Goal: Task Accomplishment & Management: Manage account settings

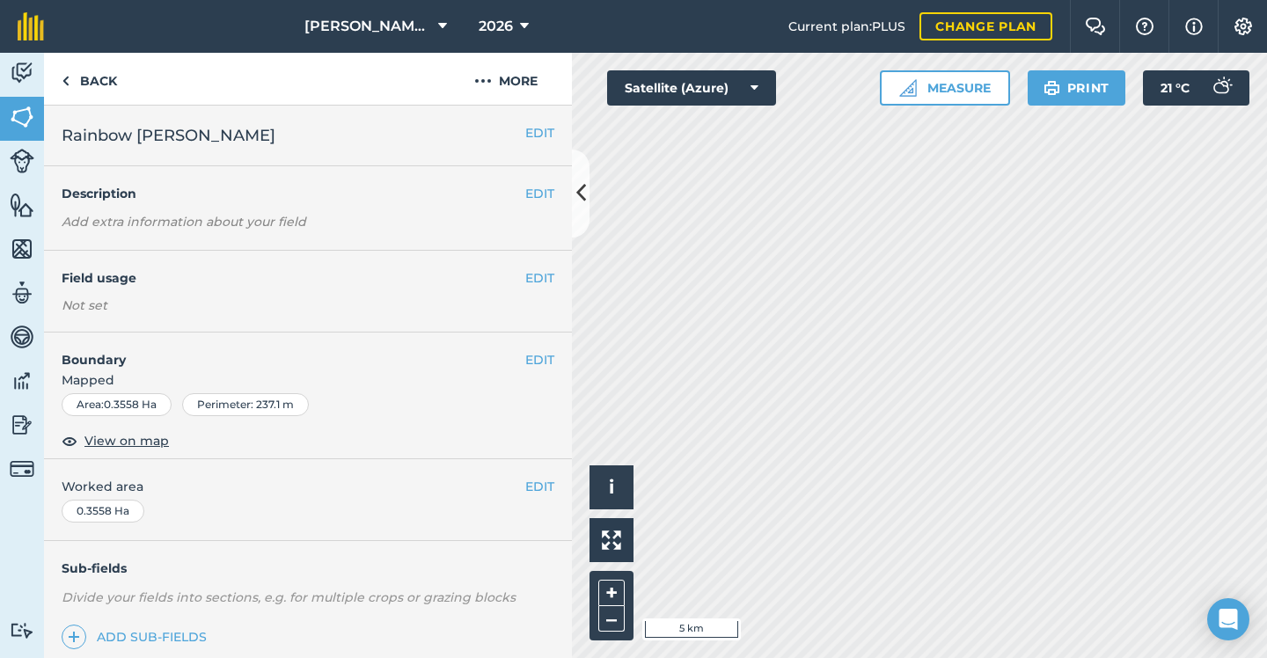
click at [575, 179] on button at bounding box center [581, 194] width 18 height 88
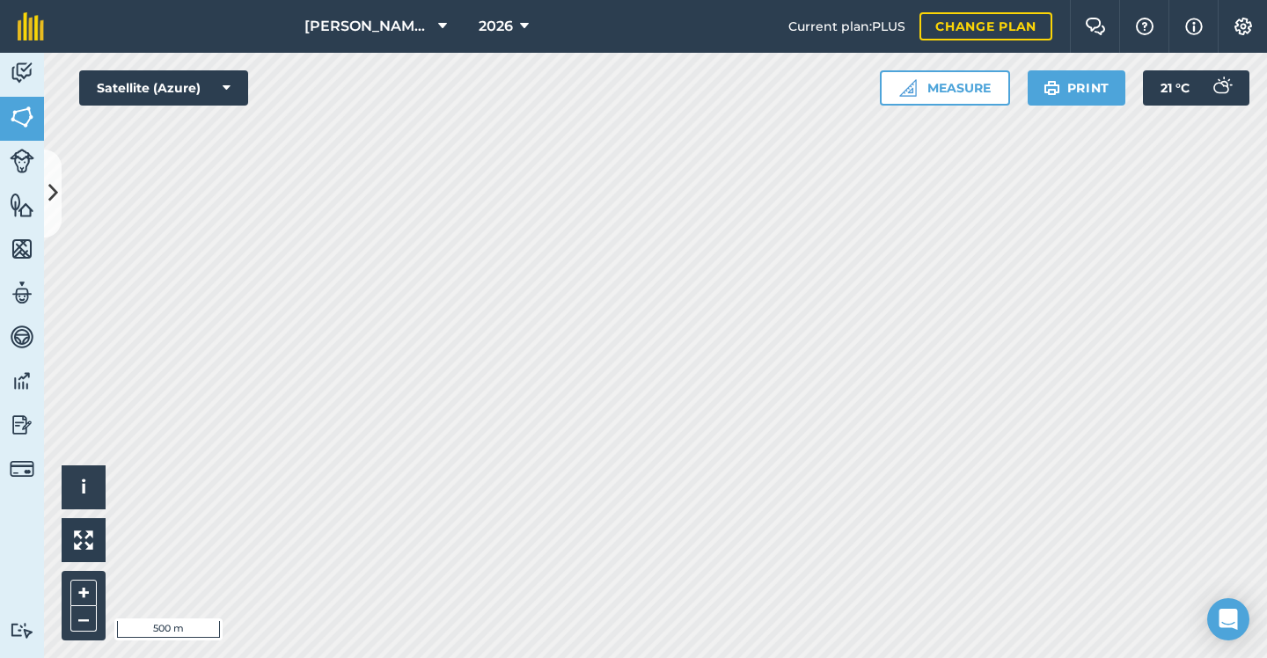
click at [465, 34] on div "2026" at bounding box center [503, 26] width 99 height 53
click at [500, 29] on span "2026" at bounding box center [496, 26] width 34 height 21
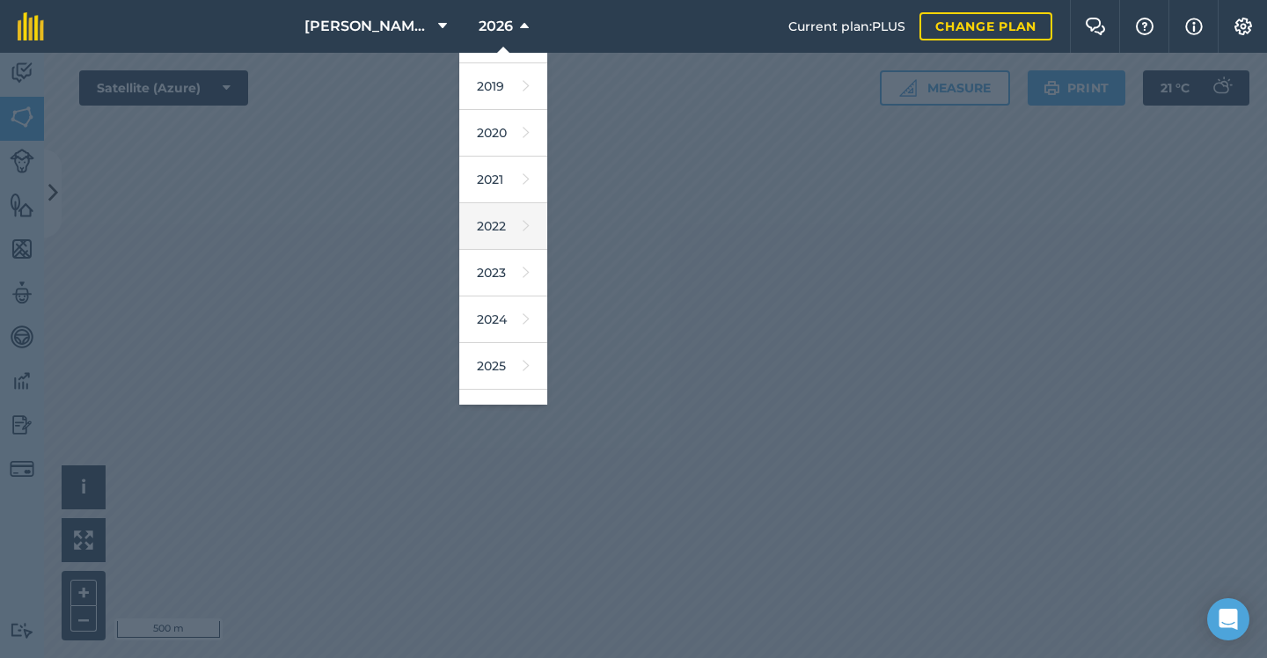
scroll to position [85, 0]
click at [498, 365] on link "2025" at bounding box center [503, 364] width 88 height 47
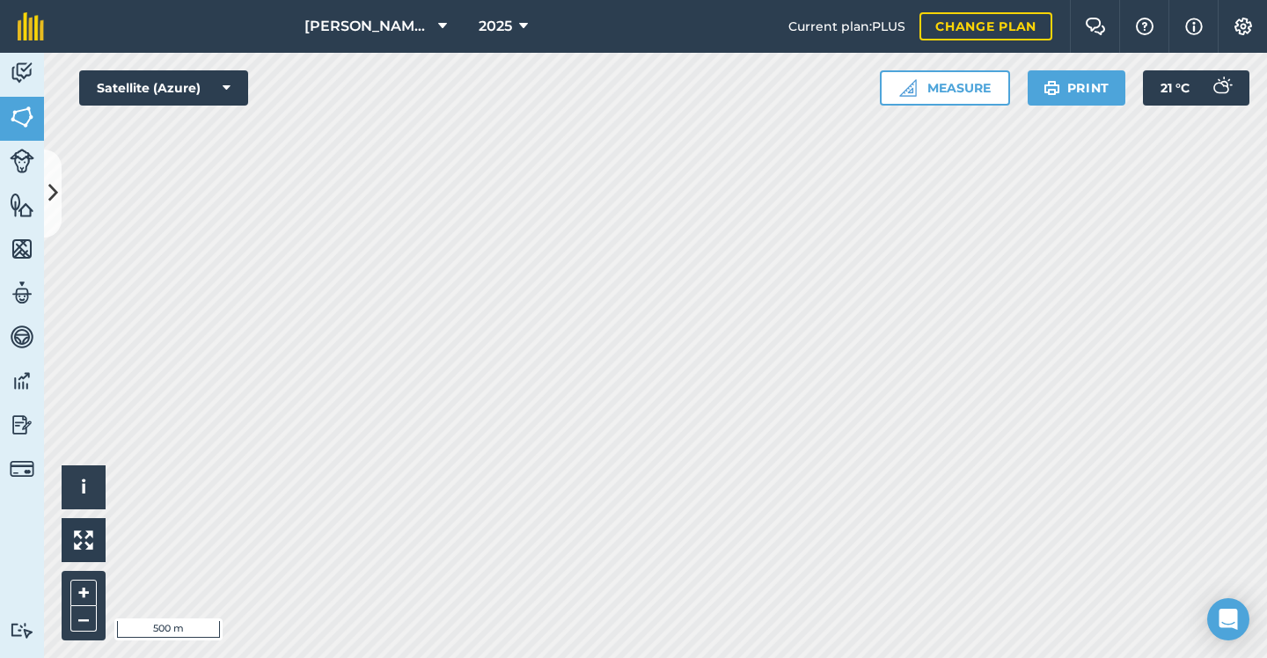
click at [53, 180] on icon at bounding box center [53, 193] width 10 height 31
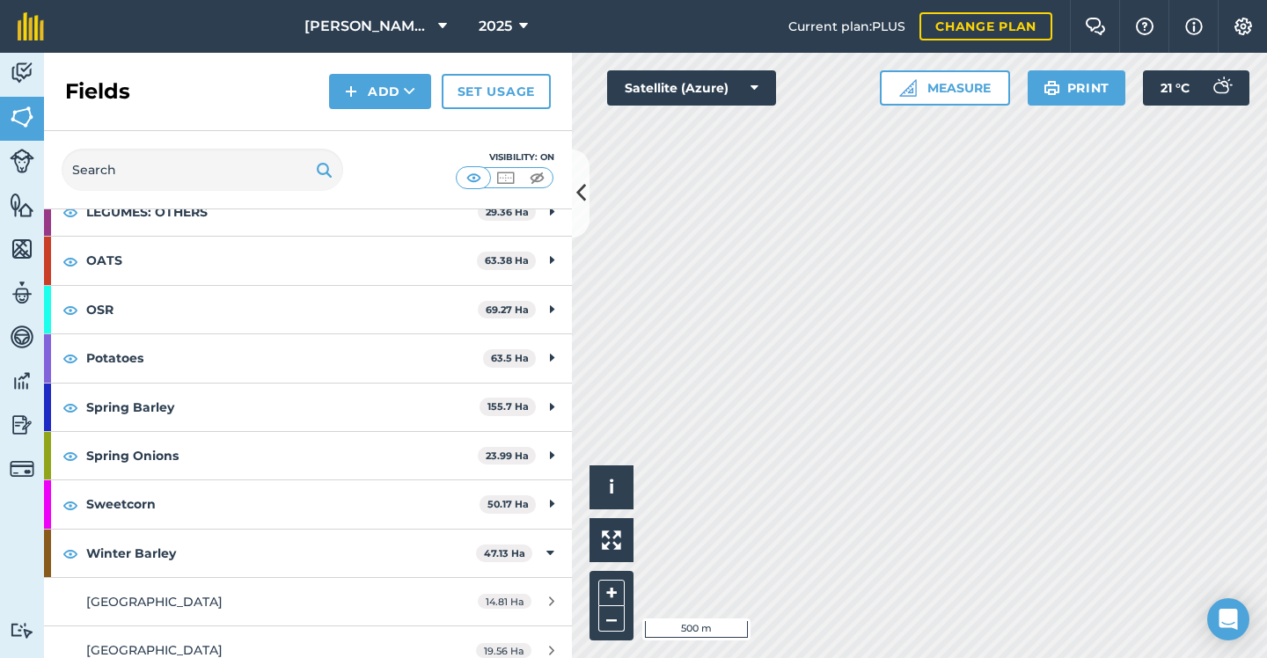
scroll to position [249, 0]
click at [490, 26] on span "2025" at bounding box center [495, 26] width 33 height 21
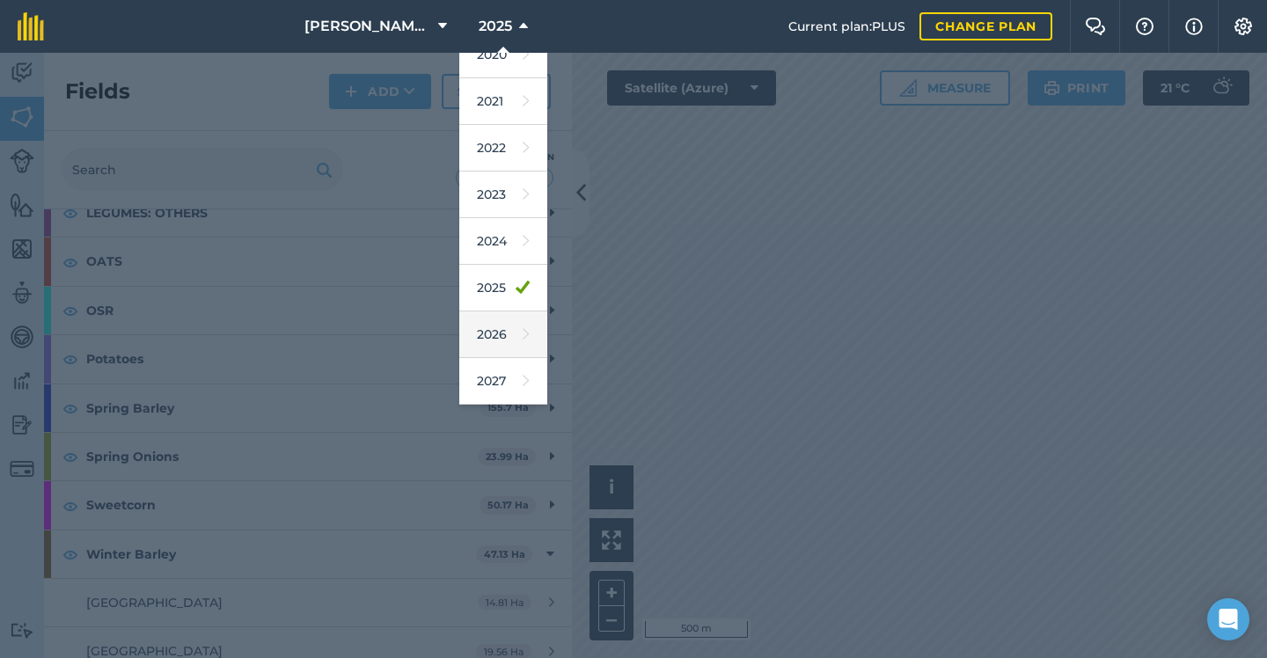
scroll to position [161, 0]
click at [498, 317] on link "2026" at bounding box center [503, 334] width 88 height 47
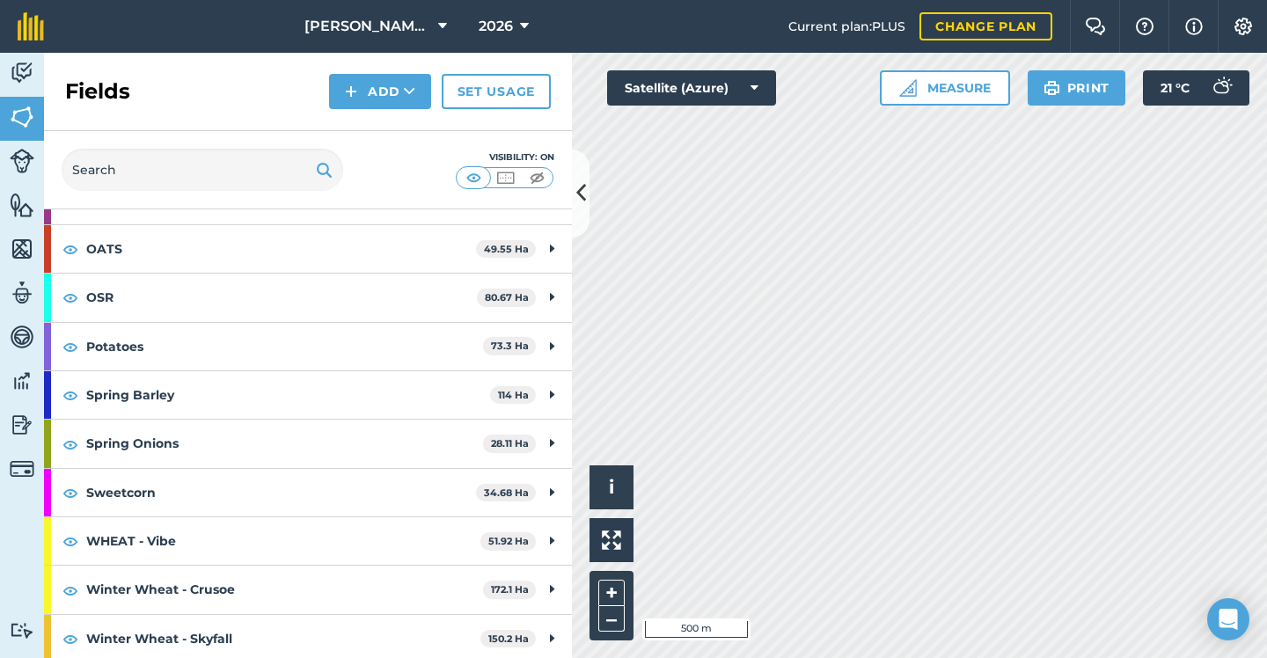
scroll to position [310, 0]
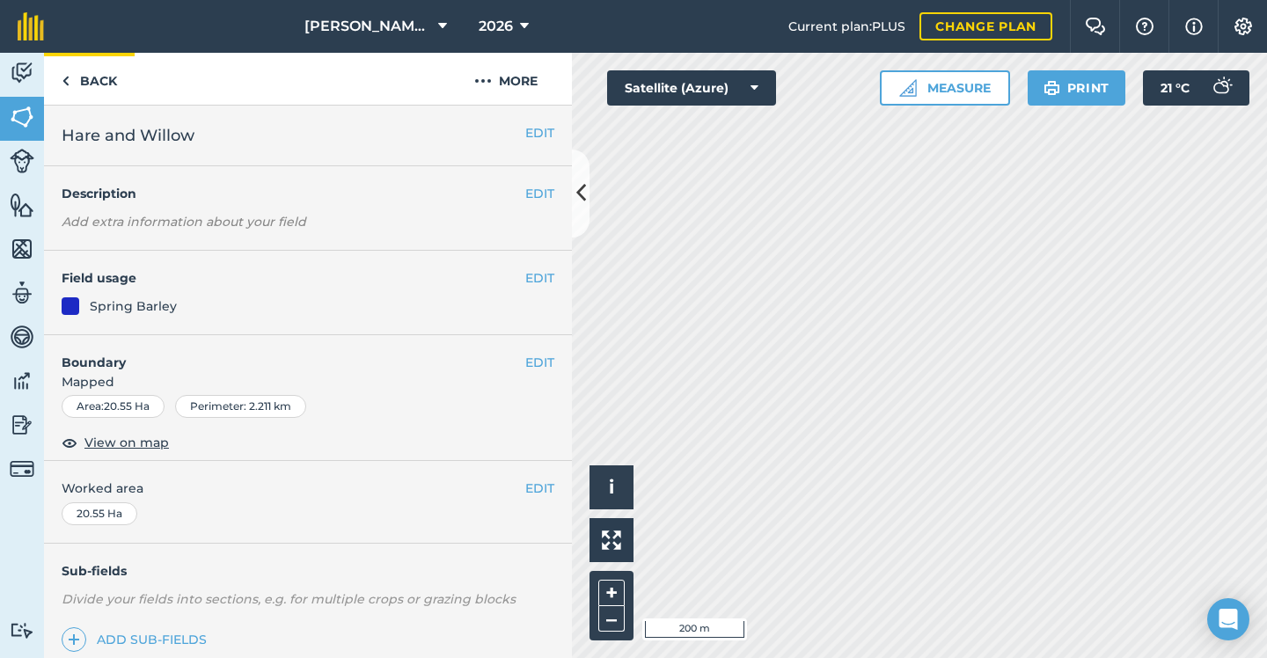
click at [95, 76] on link "Back" at bounding box center [89, 79] width 91 height 52
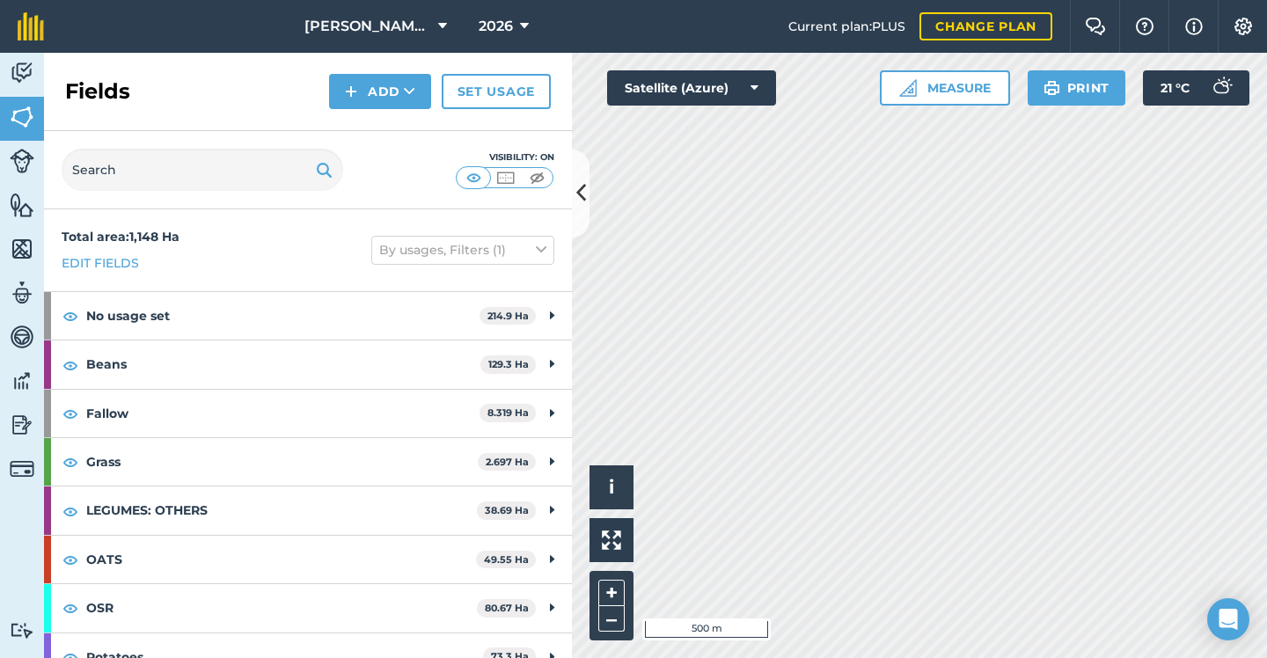
click at [501, 36] on span "2026" at bounding box center [496, 26] width 34 height 21
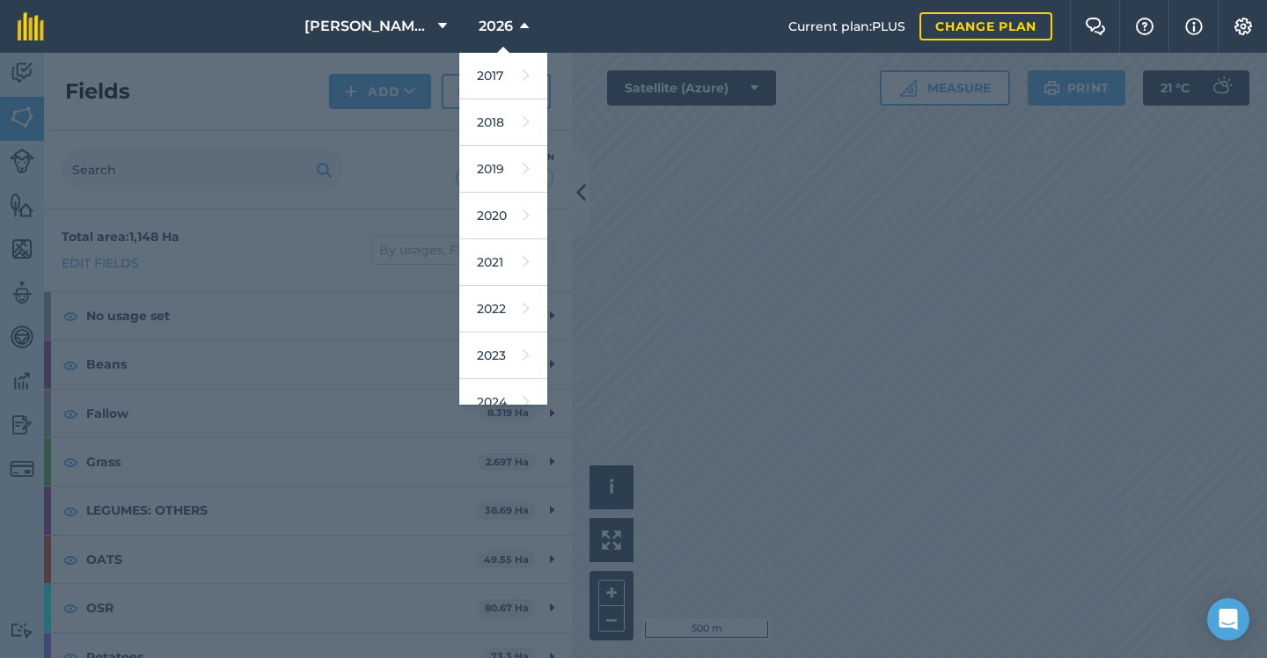
click at [501, 35] on span "2026" at bounding box center [496, 26] width 34 height 21
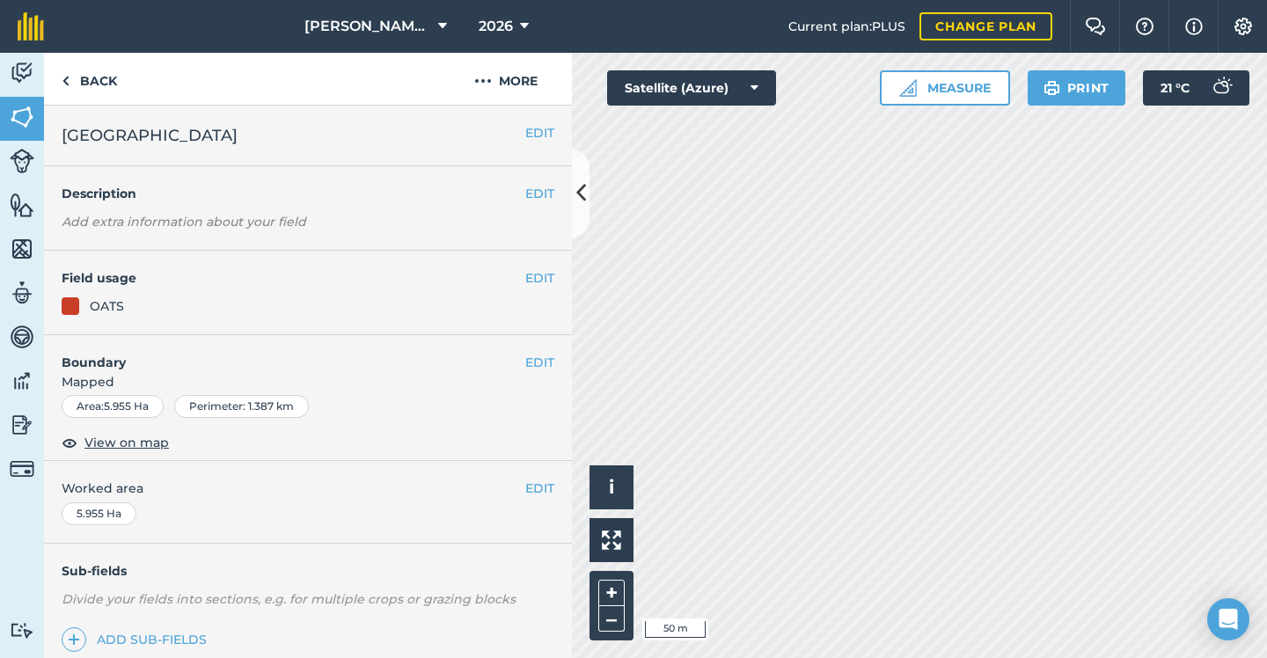
click at [531, 275] on button "EDIT" at bounding box center [539, 277] width 29 height 19
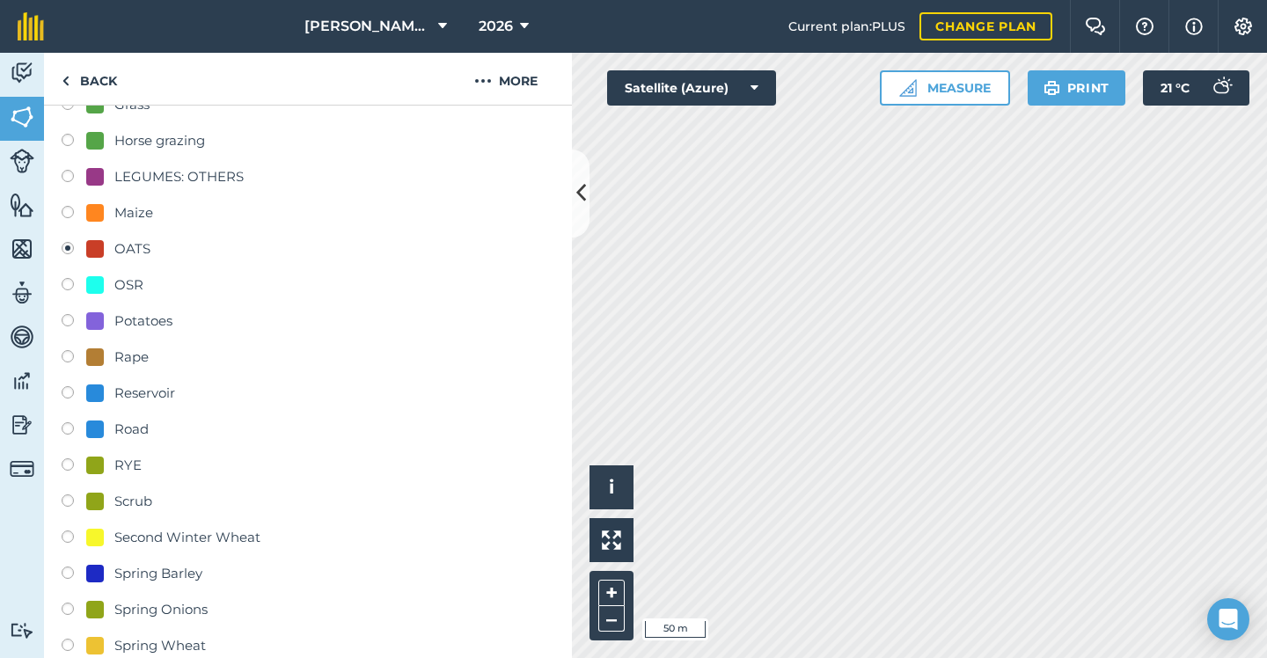
scroll to position [539, 0]
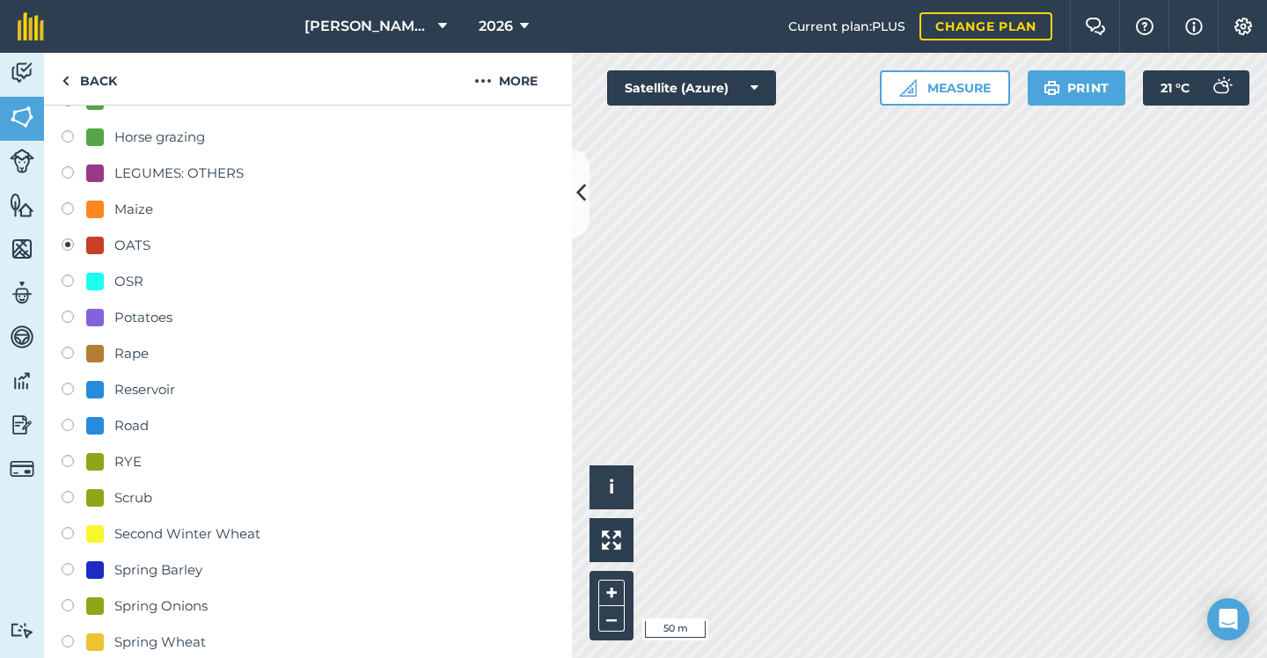
click at [208, 175] on div "LEGUMES: OTHERS" at bounding box center [178, 173] width 129 height 21
radio input "true"
radio input "false"
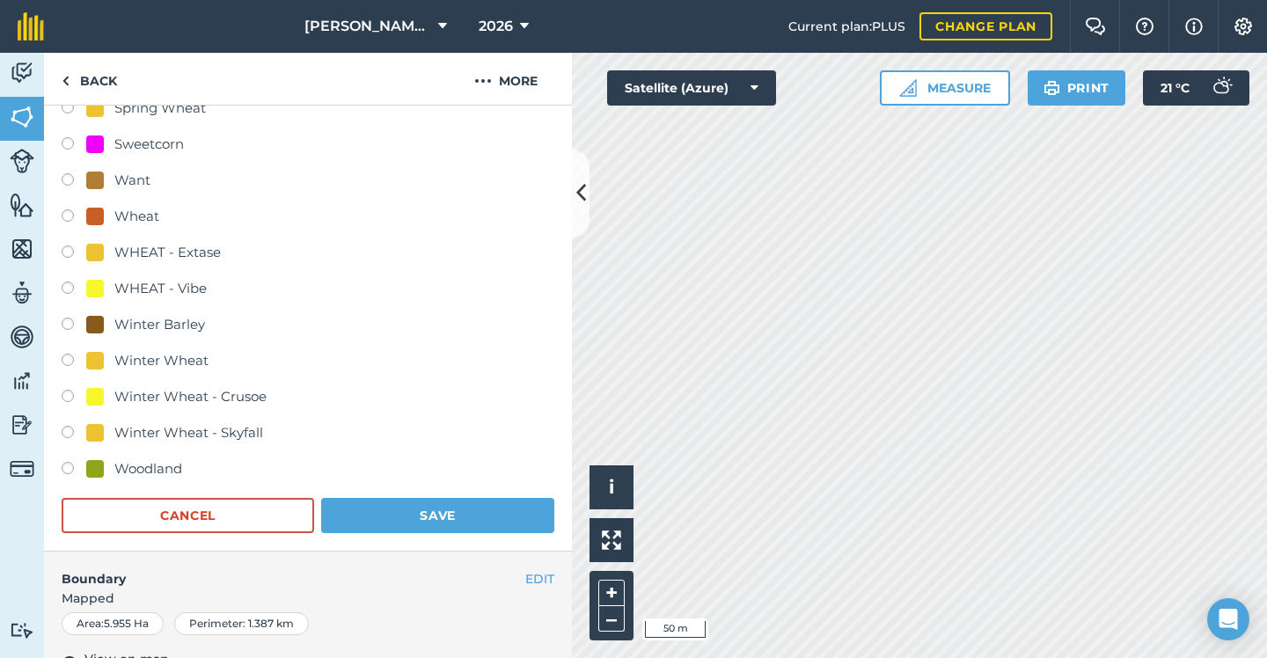
scroll to position [1164, 0]
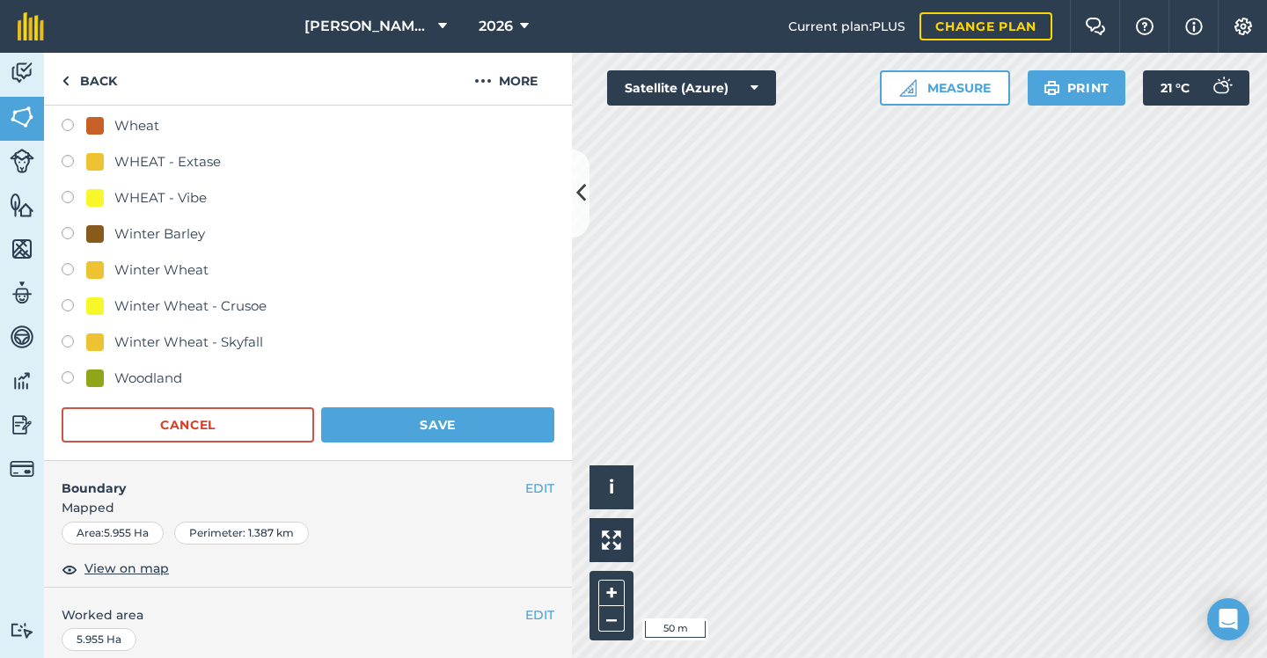
click at [357, 414] on button "Save" at bounding box center [437, 424] width 233 height 35
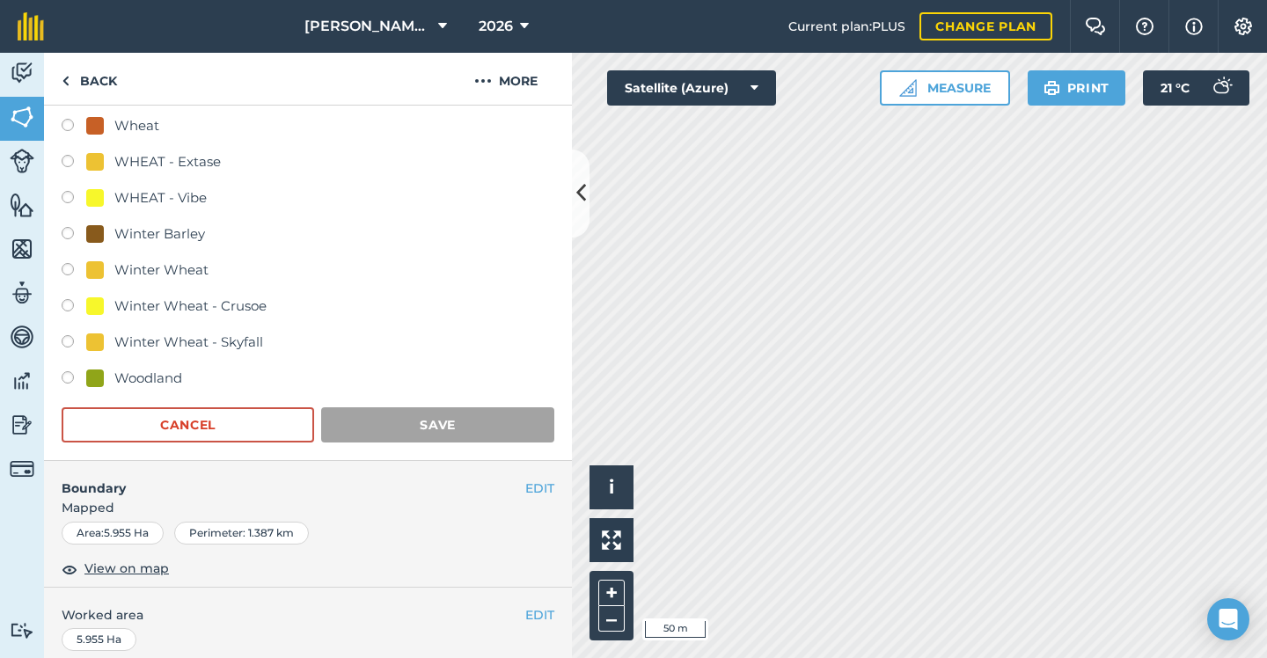
scroll to position [166, 0]
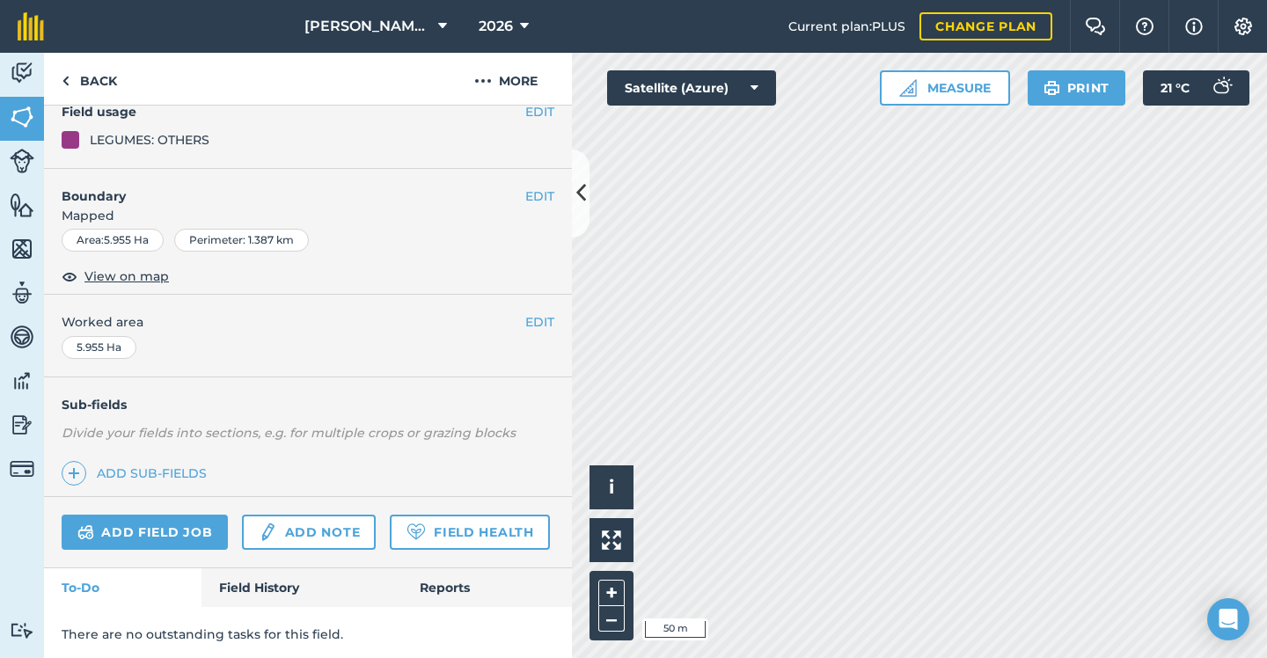
click at [582, 186] on icon at bounding box center [581, 193] width 10 height 31
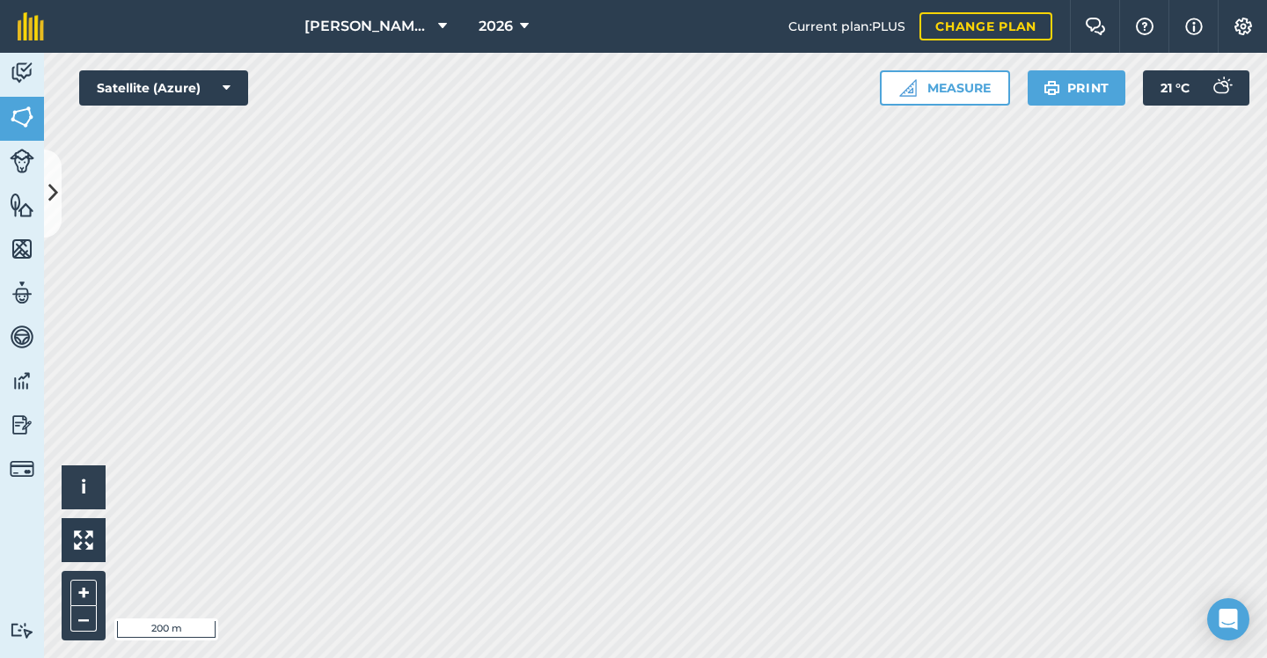
click at [57, 183] on icon at bounding box center [53, 193] width 10 height 31
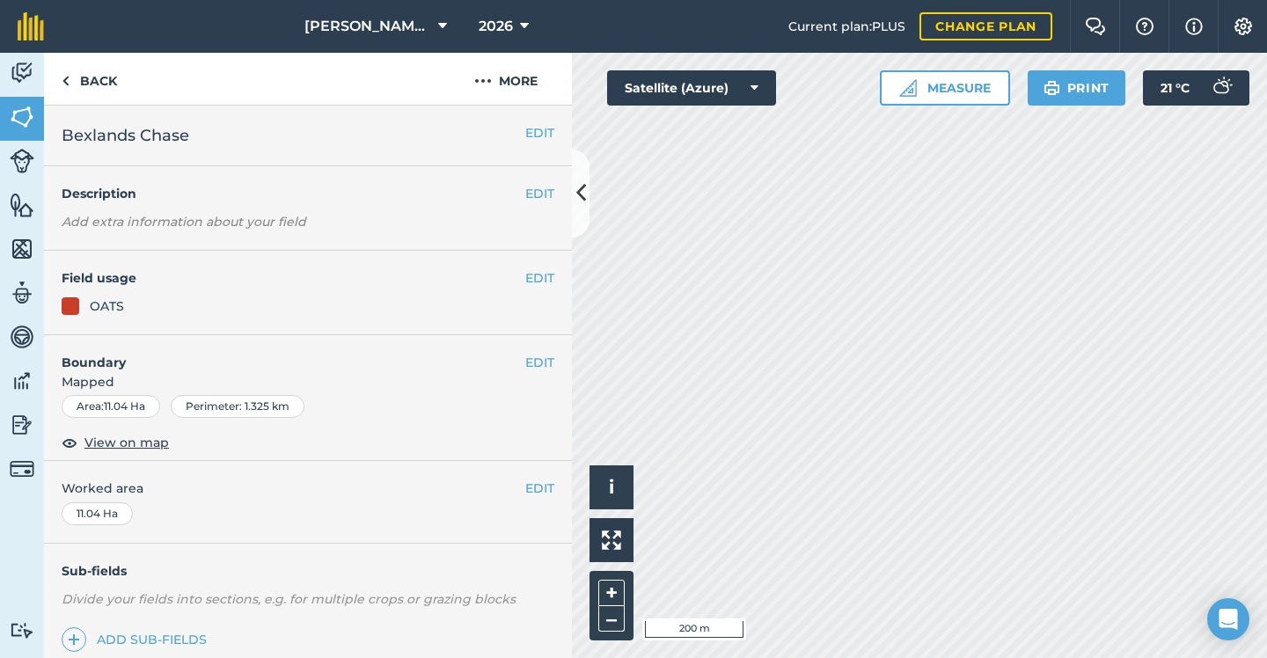
click at [532, 276] on button "EDIT" at bounding box center [539, 277] width 29 height 19
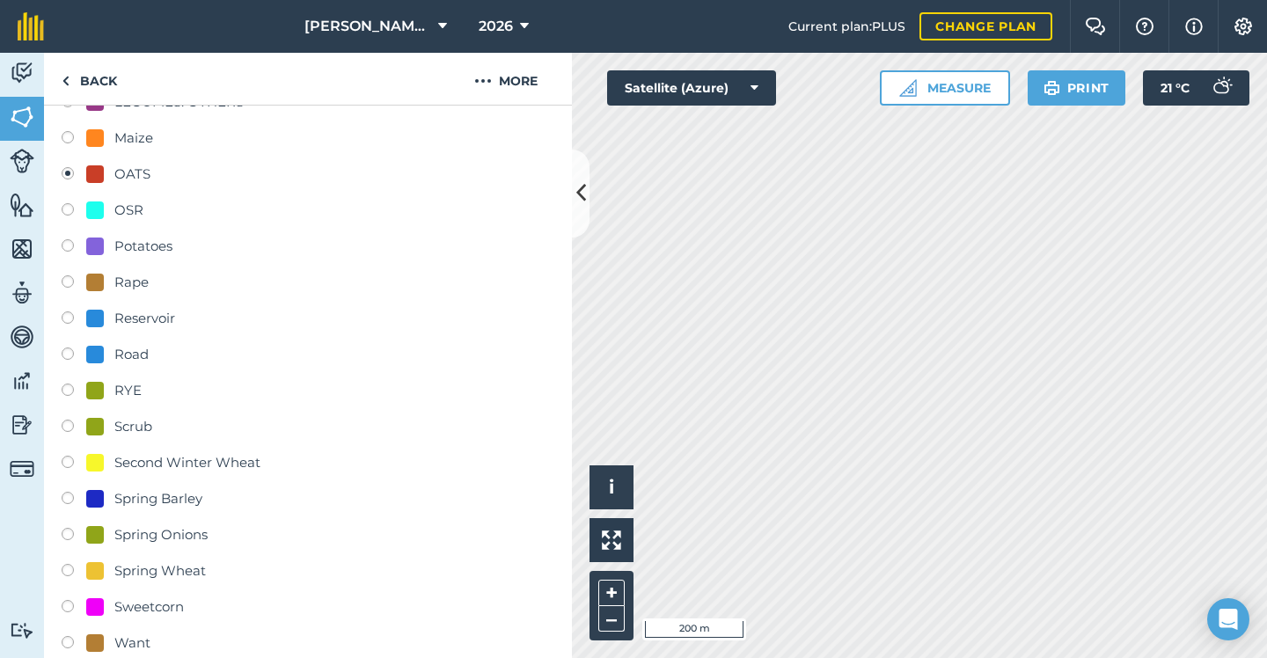
click at [136, 490] on div "Spring Barley" at bounding box center [158, 498] width 88 height 21
radio input "true"
radio input "false"
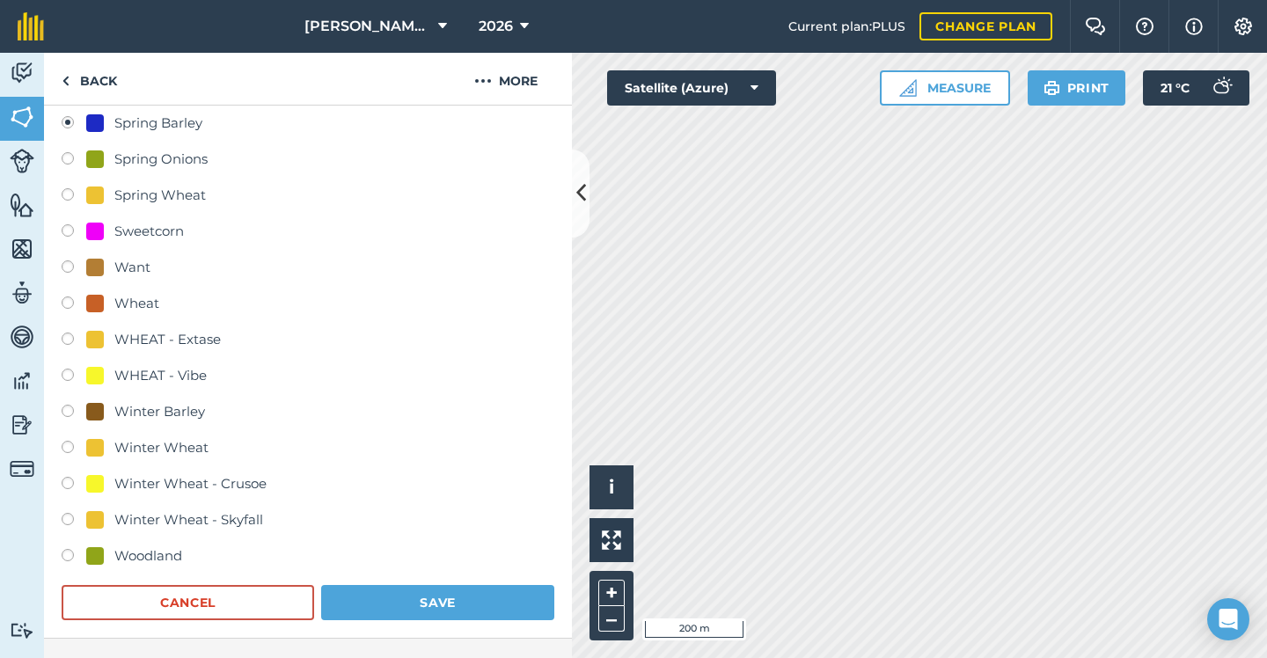
scroll to position [1191, 0]
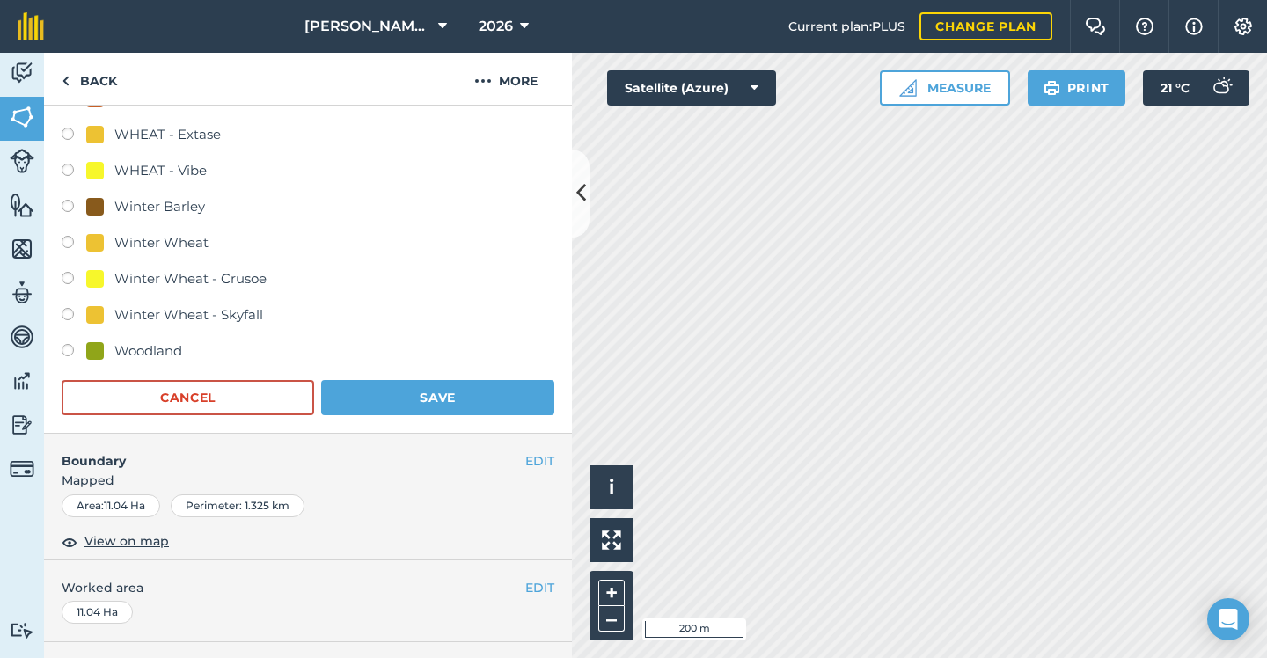
click at [438, 406] on button "Save" at bounding box center [437, 397] width 233 height 35
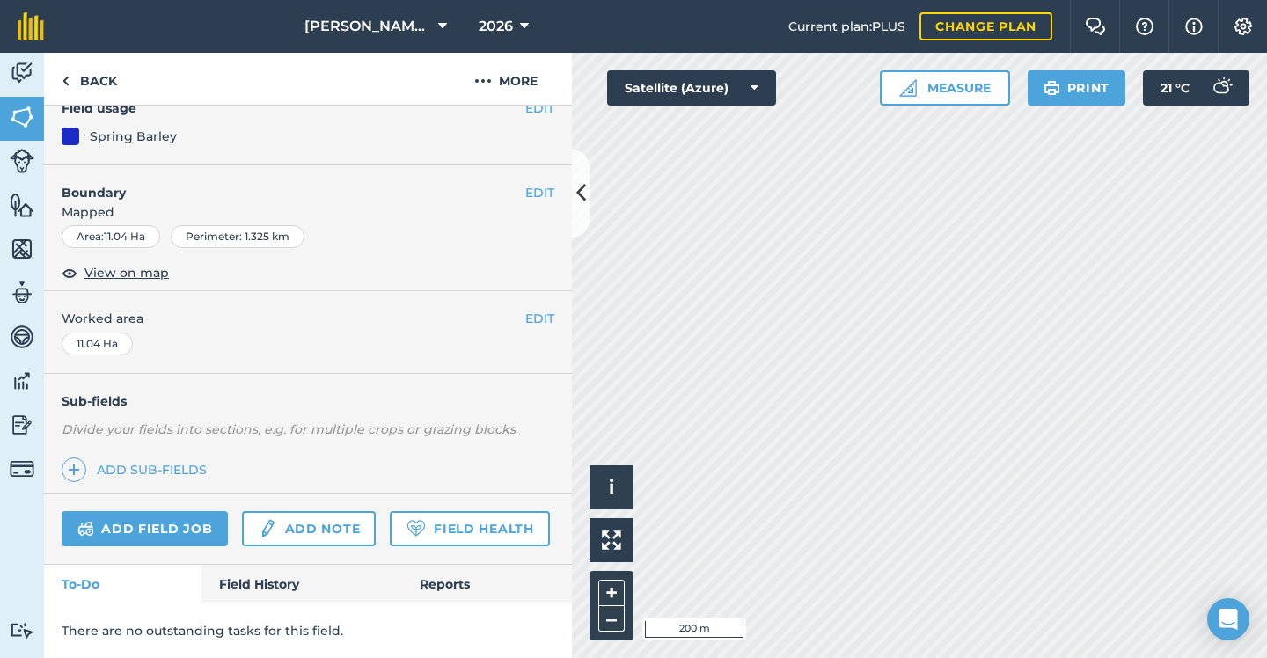
scroll to position [166, 0]
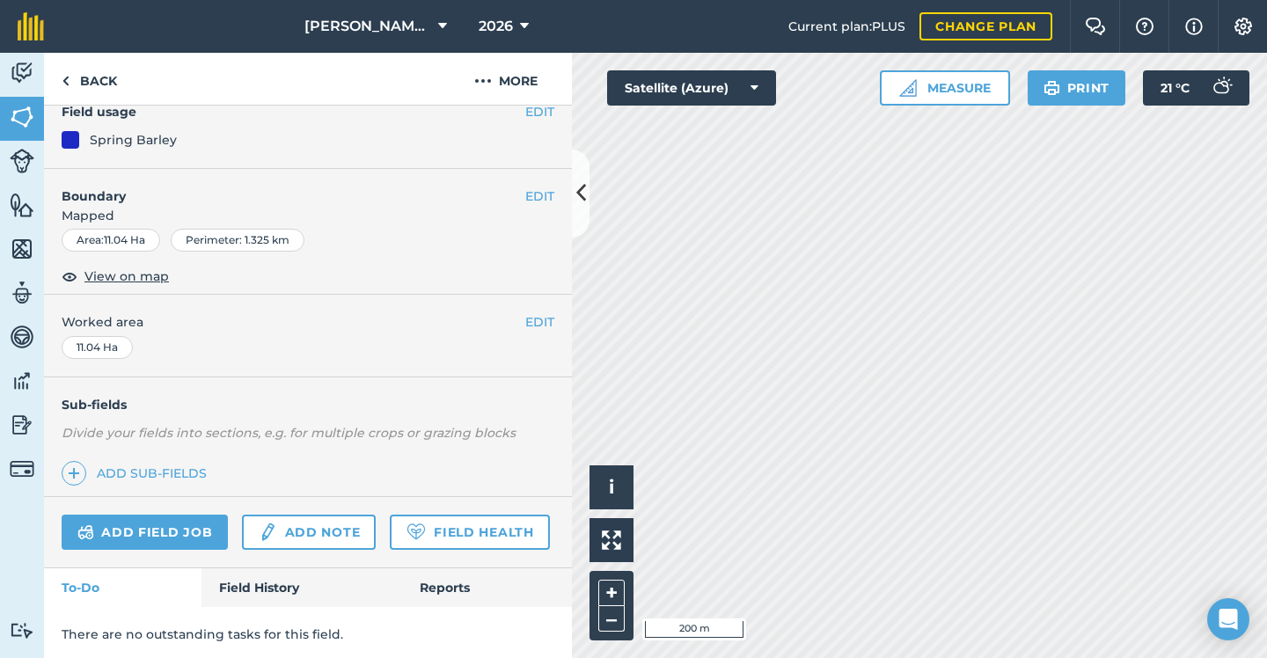
click at [575, 205] on button at bounding box center [581, 194] width 18 height 88
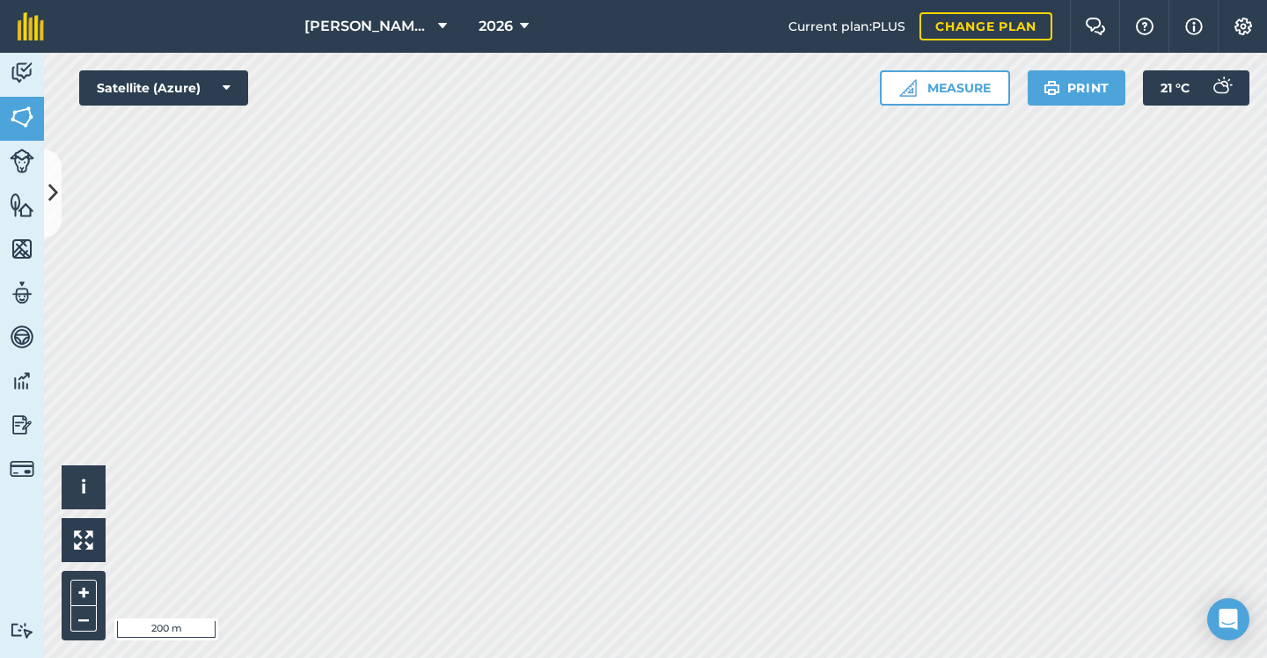
click at [57, 185] on icon at bounding box center [53, 193] width 10 height 31
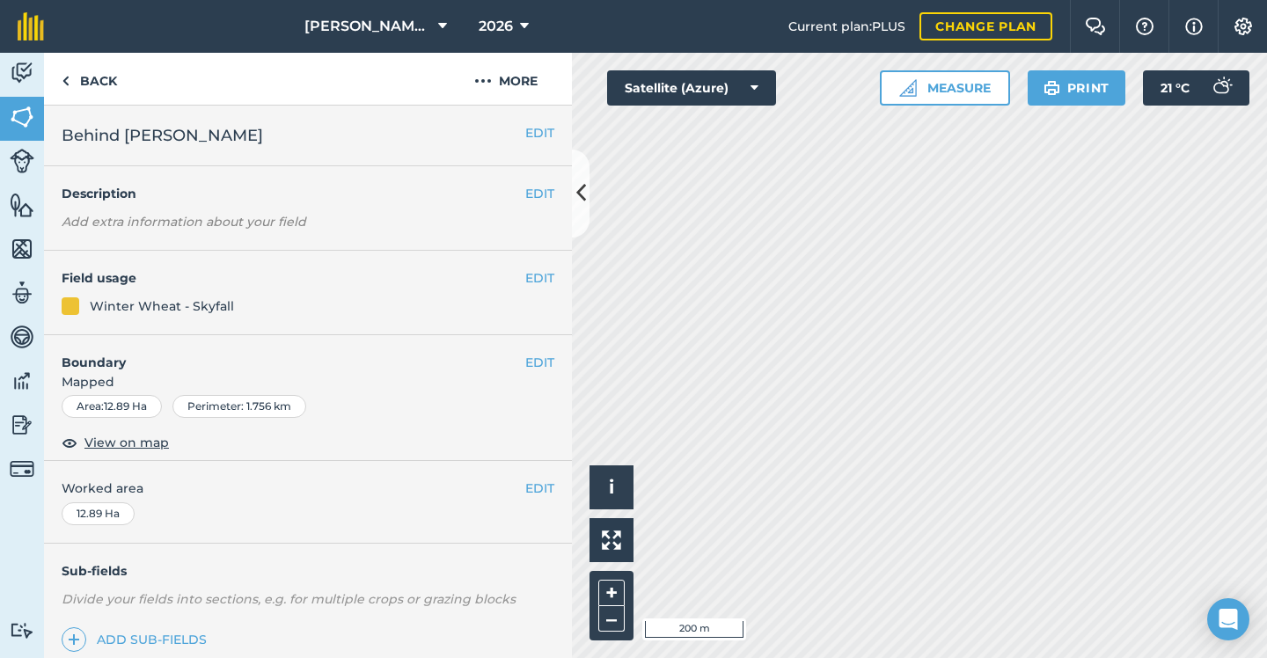
click at [531, 276] on button "EDIT" at bounding box center [539, 277] width 29 height 19
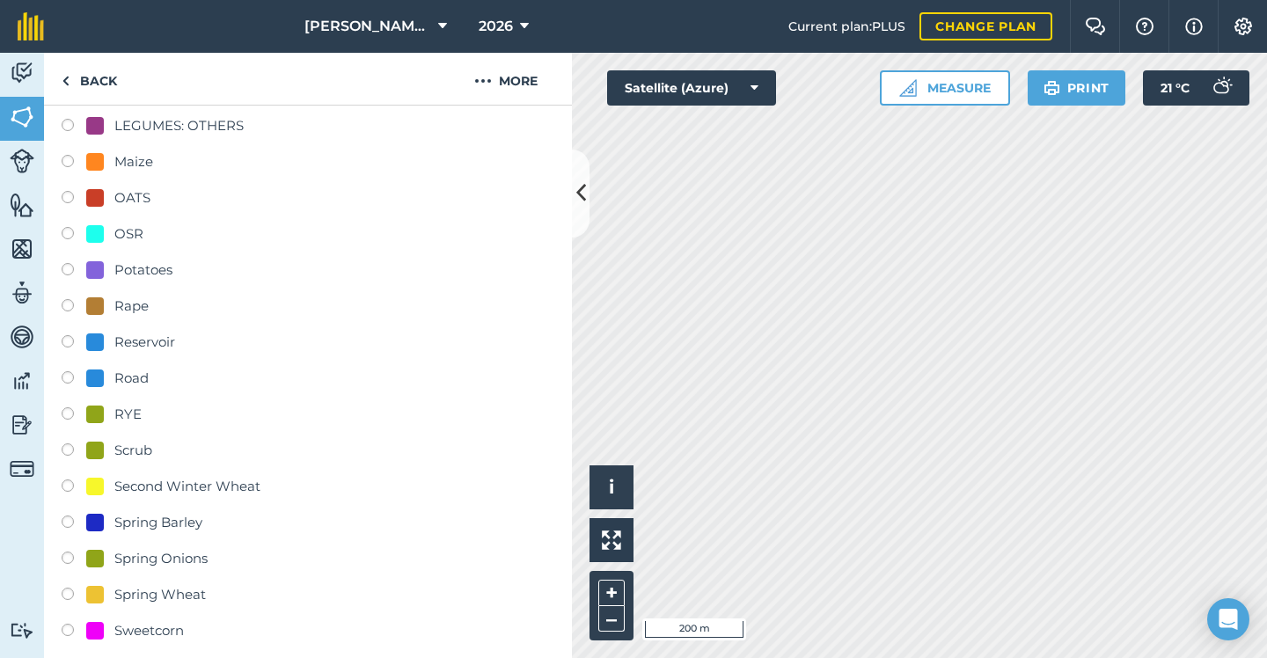
click at [143, 521] on div "Spring Barley" at bounding box center [158, 522] width 88 height 21
radio input "true"
radio input "false"
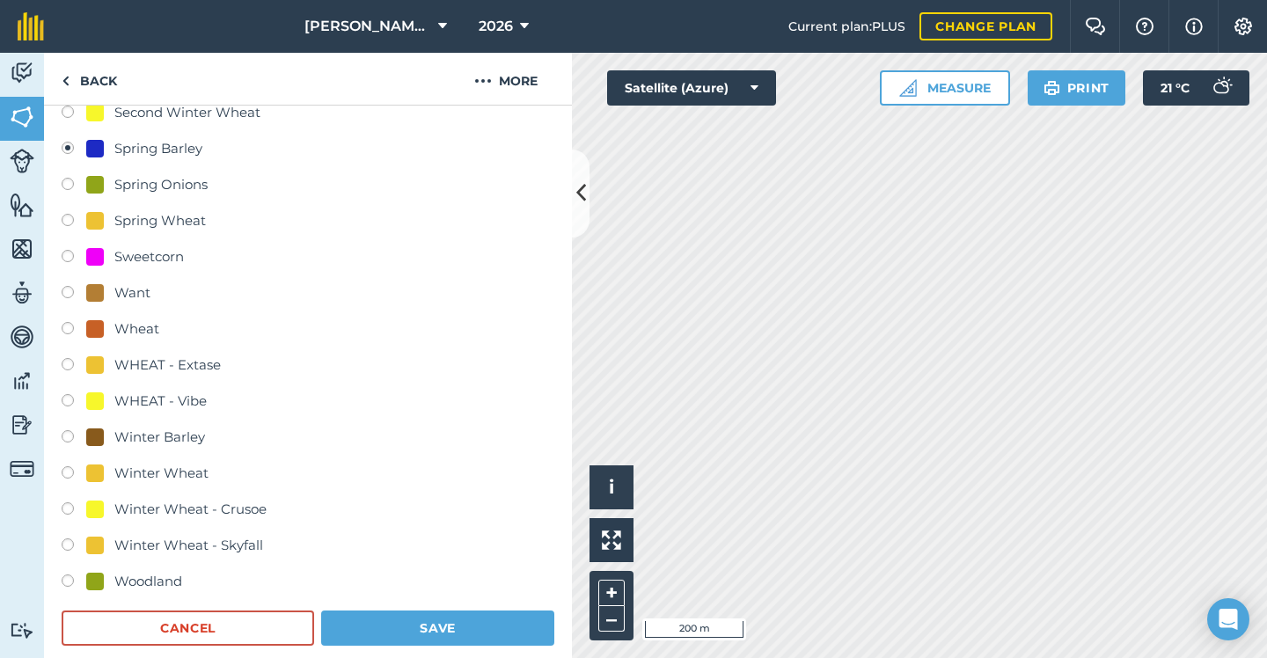
scroll to position [1218, 0]
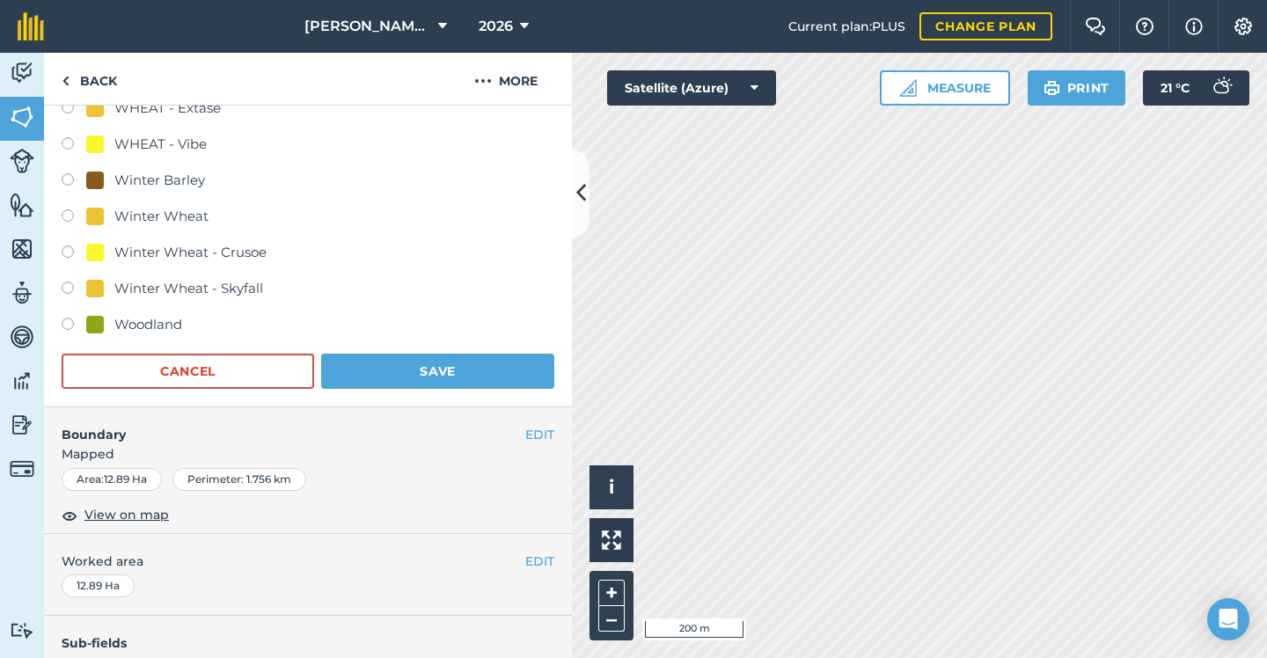
click at [428, 373] on button "Save" at bounding box center [437, 371] width 233 height 35
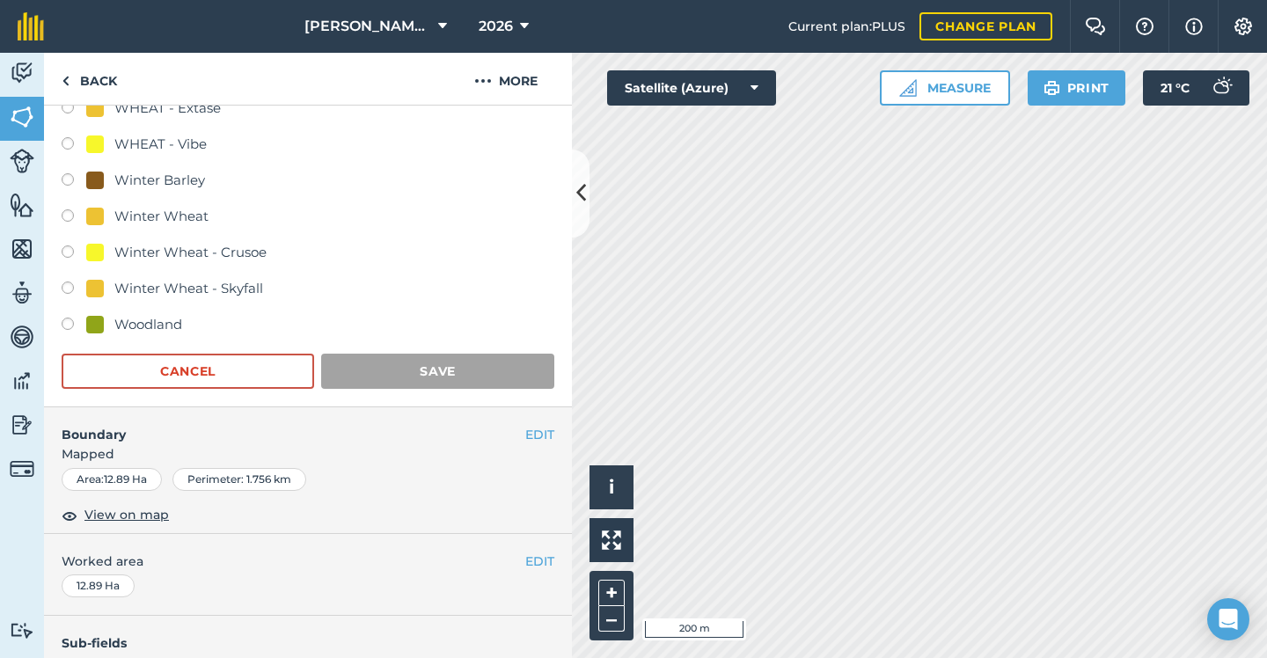
scroll to position [166, 0]
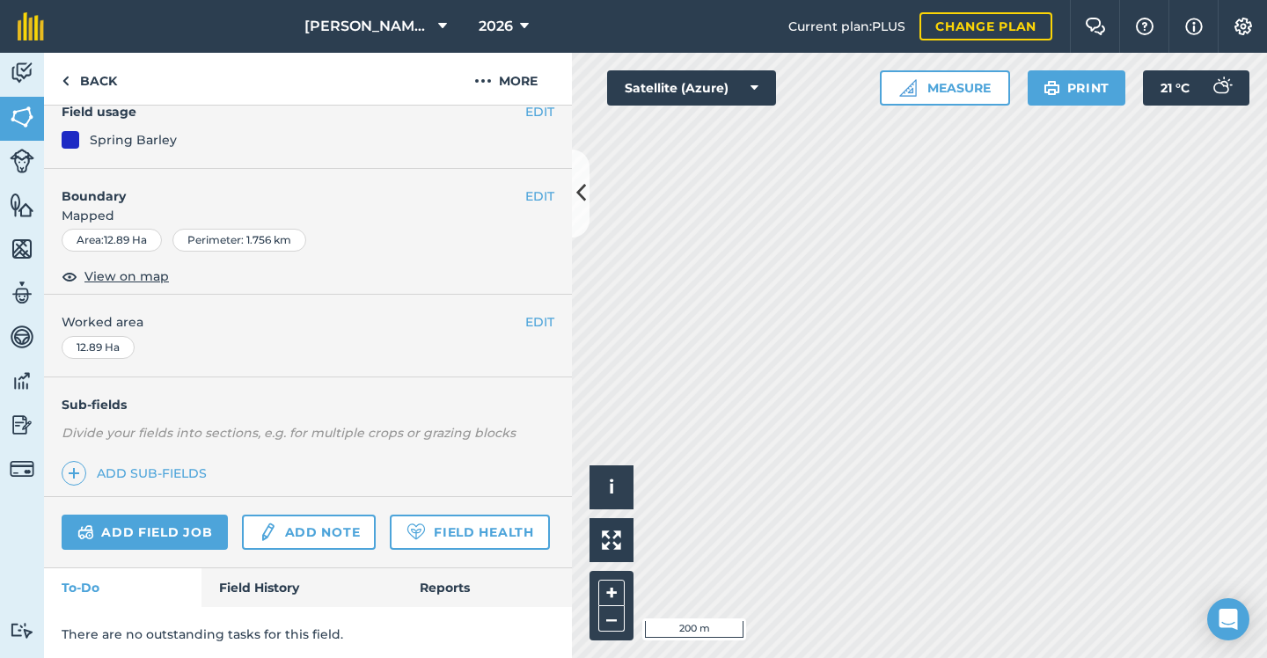
click at [585, 201] on icon at bounding box center [581, 193] width 10 height 31
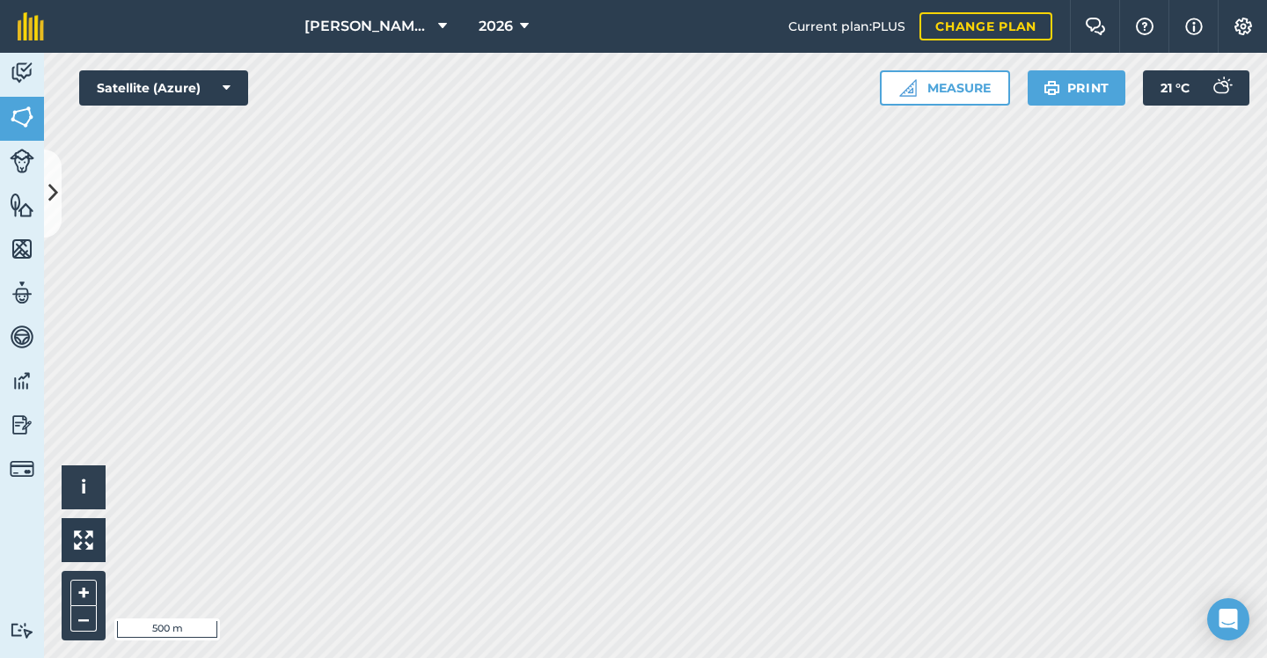
click at [55, 177] on button at bounding box center [53, 194] width 18 height 88
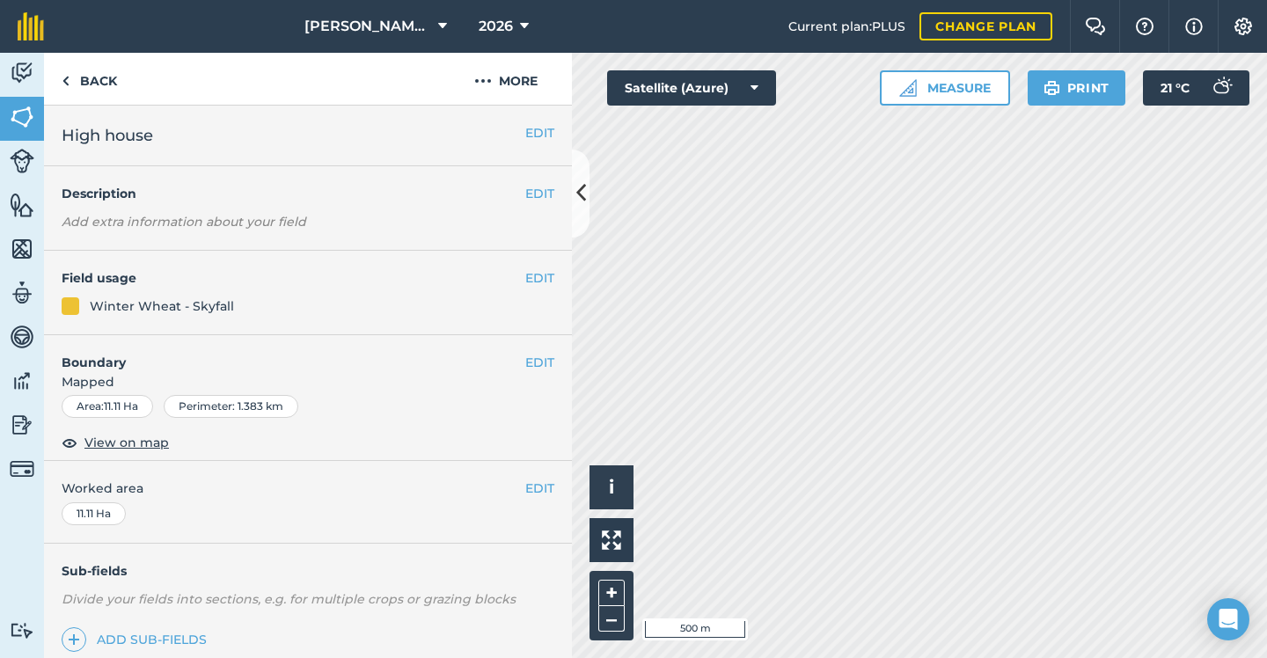
click at [548, 269] on button "EDIT" at bounding box center [539, 277] width 29 height 19
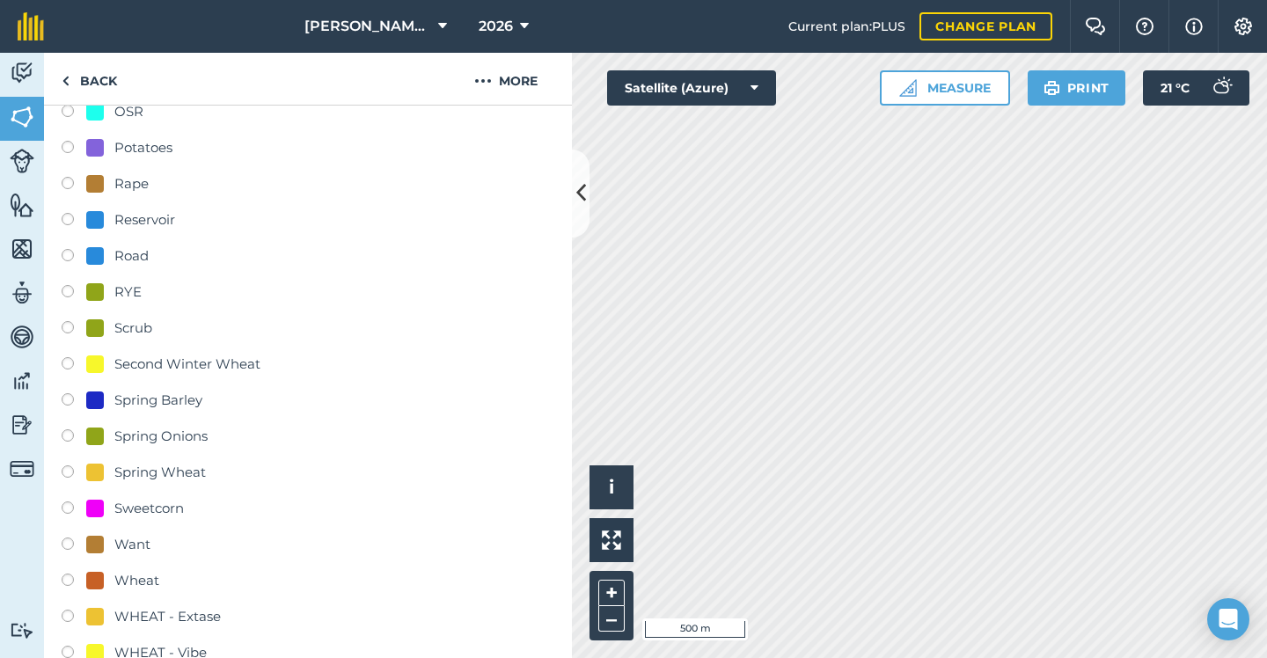
click at [174, 396] on div "Spring Barley" at bounding box center [158, 400] width 88 height 21
radio input "true"
radio input "false"
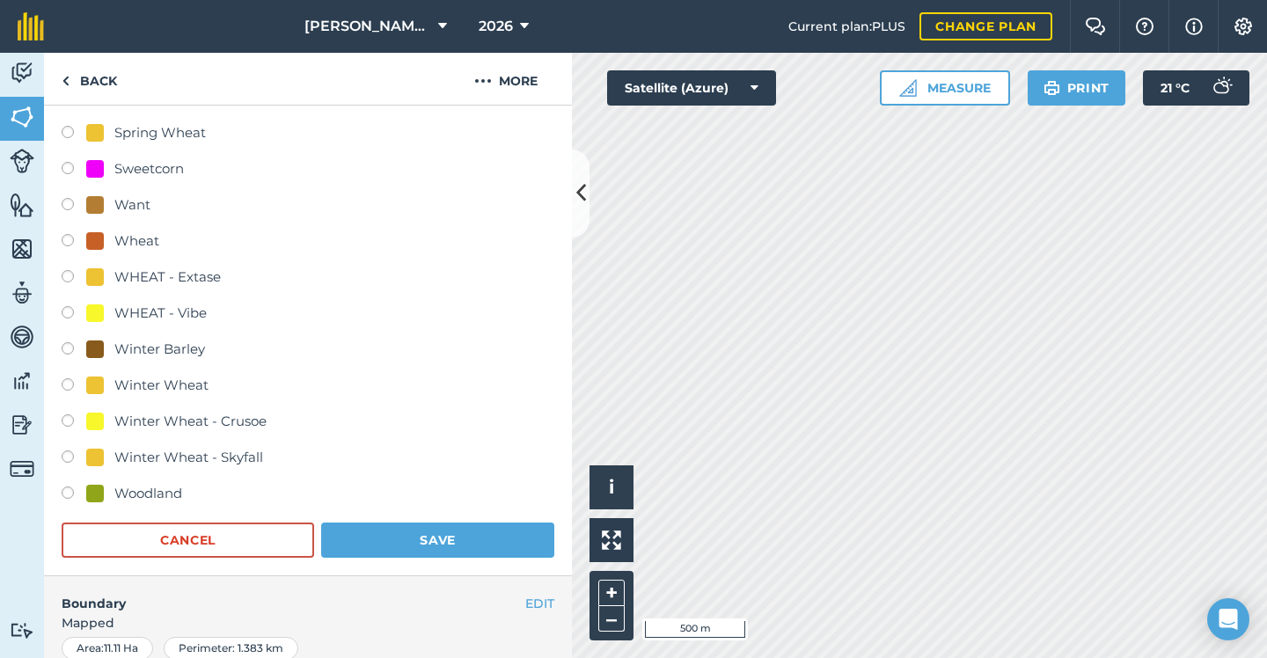
scroll to position [1164, 0]
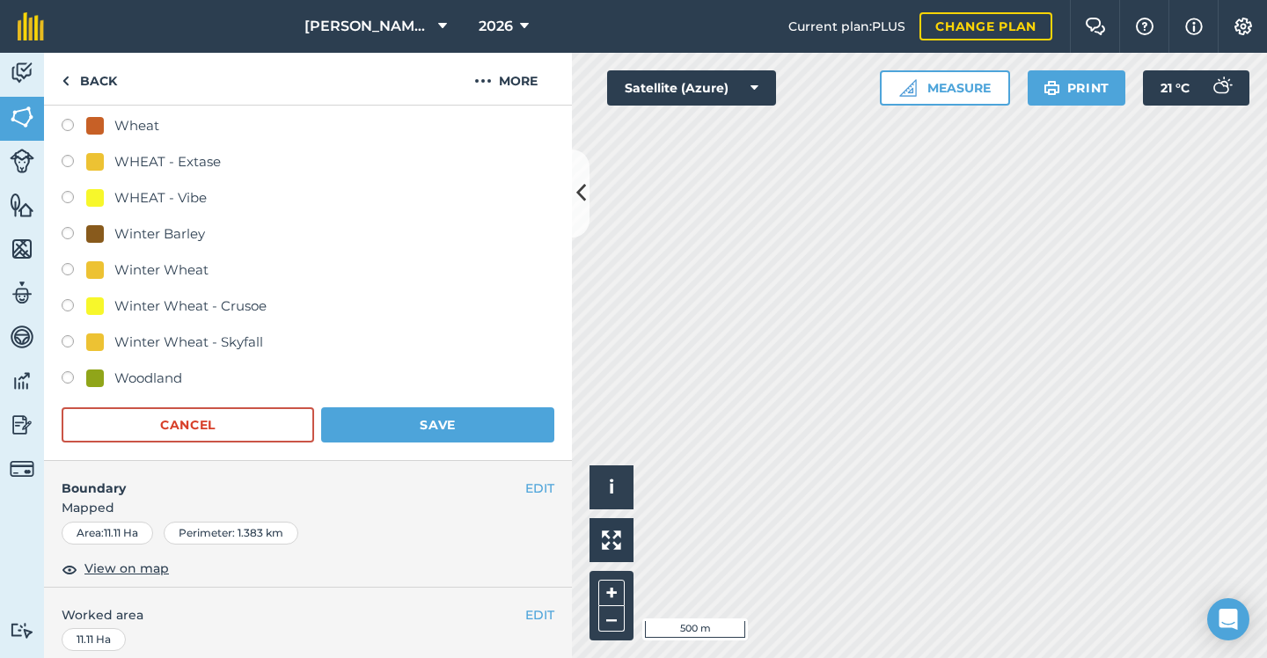
click at [473, 436] on button "Save" at bounding box center [437, 424] width 233 height 35
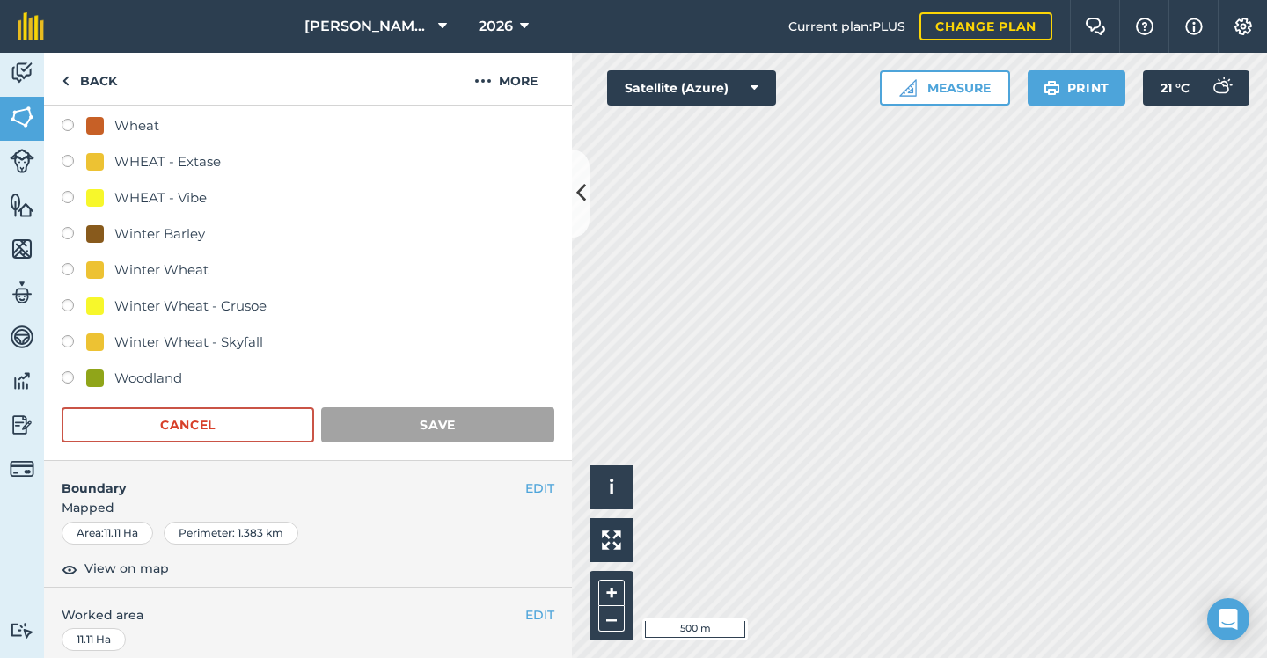
scroll to position [166, 0]
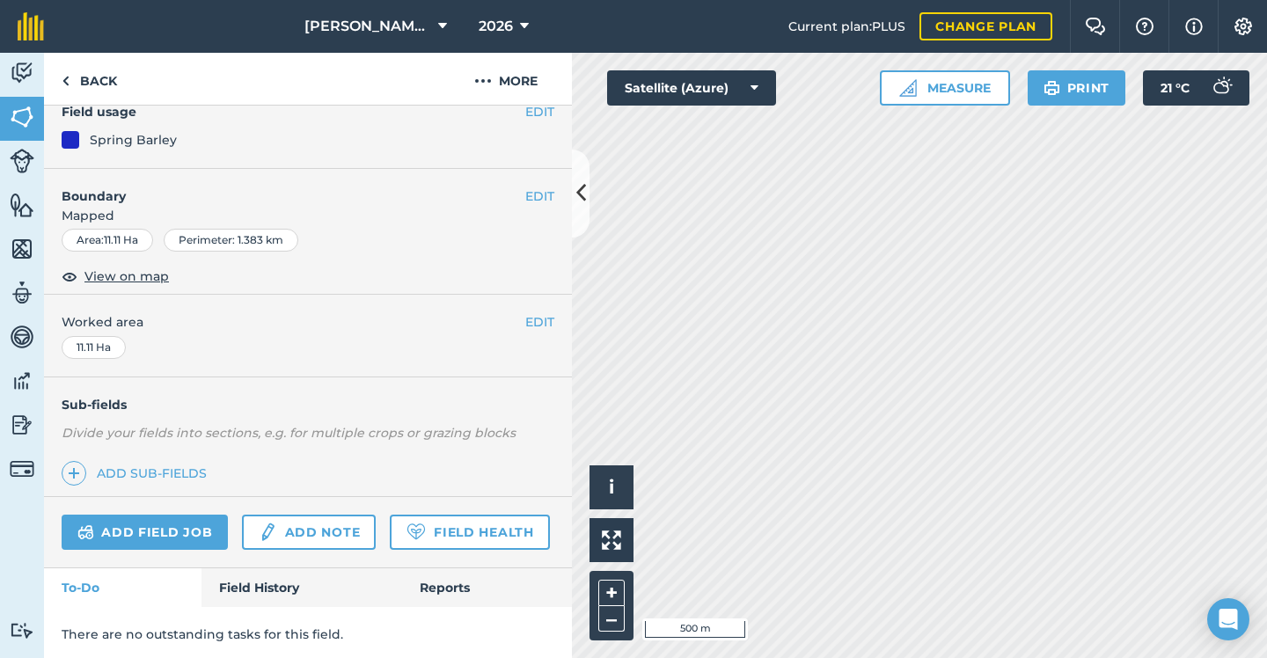
click at [582, 179] on icon at bounding box center [581, 193] width 10 height 31
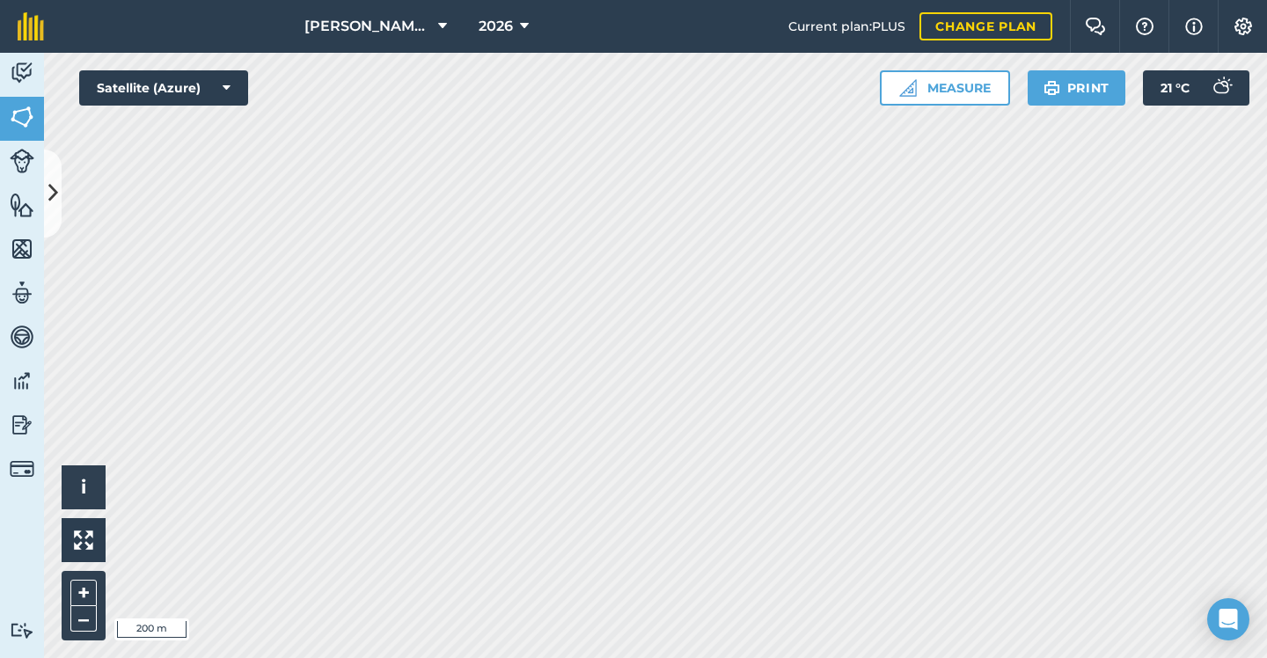
click at [55, 194] on icon at bounding box center [53, 193] width 10 height 31
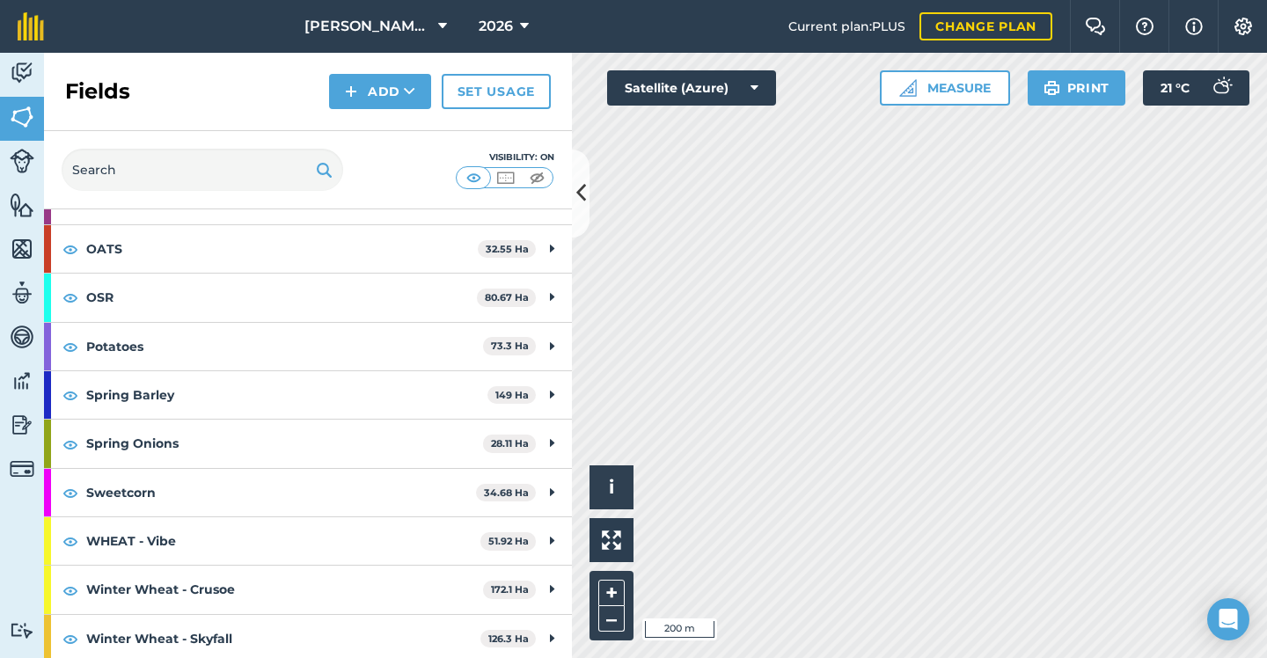
scroll to position [310, 0]
click at [584, 207] on icon at bounding box center [581, 193] width 10 height 31
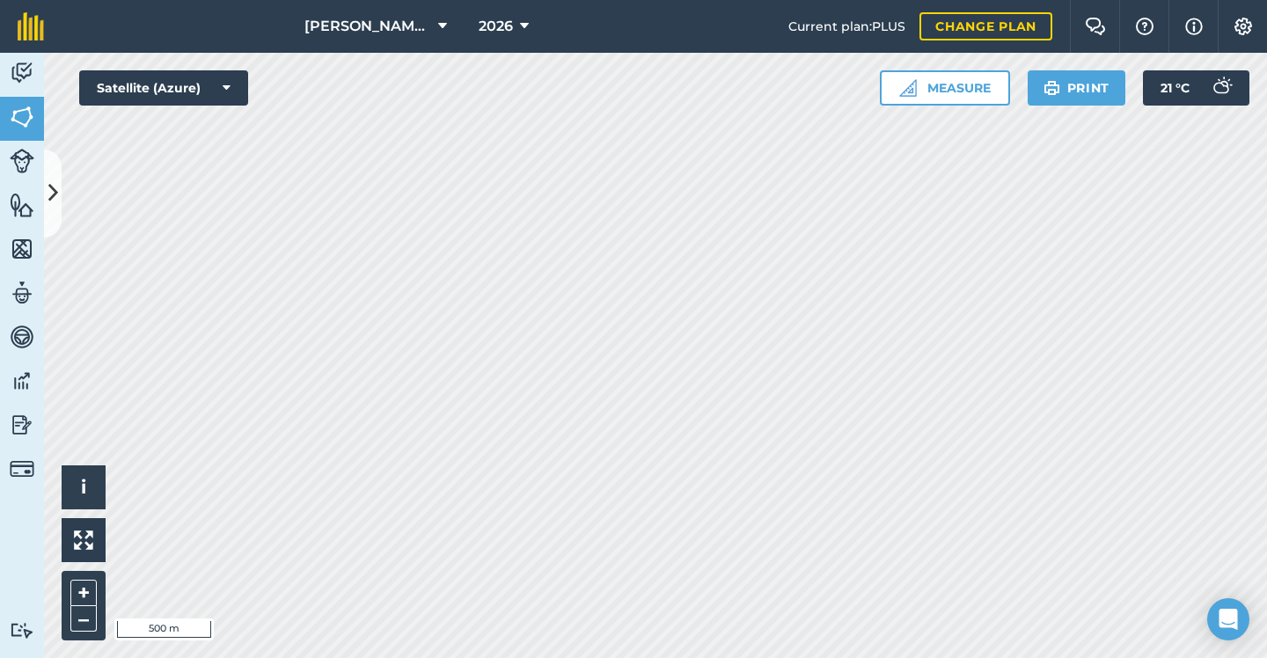
click at [695, 40] on div "[PERSON_NAME] & SONS (MILL HOUSE) 2026 Current plan : PLUS Change plan Farm Cha…" at bounding box center [633, 329] width 1267 height 658
click at [57, 180] on icon at bounding box center [53, 193] width 10 height 31
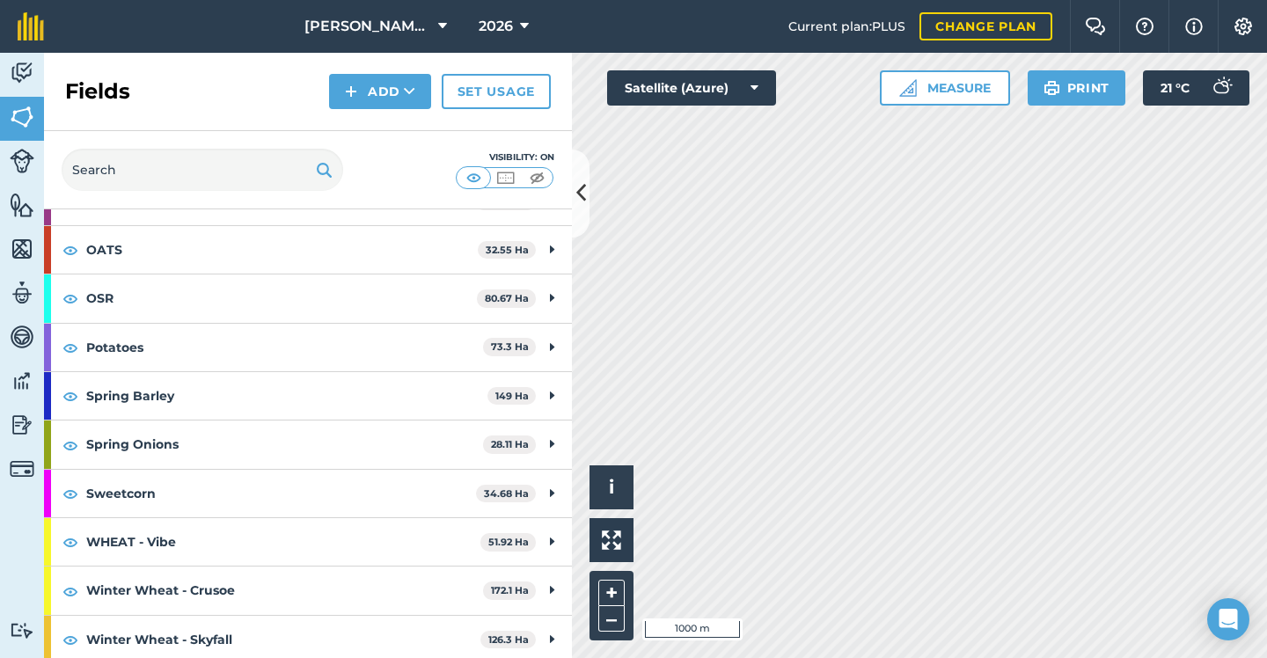
click at [575, 172] on button at bounding box center [581, 194] width 18 height 88
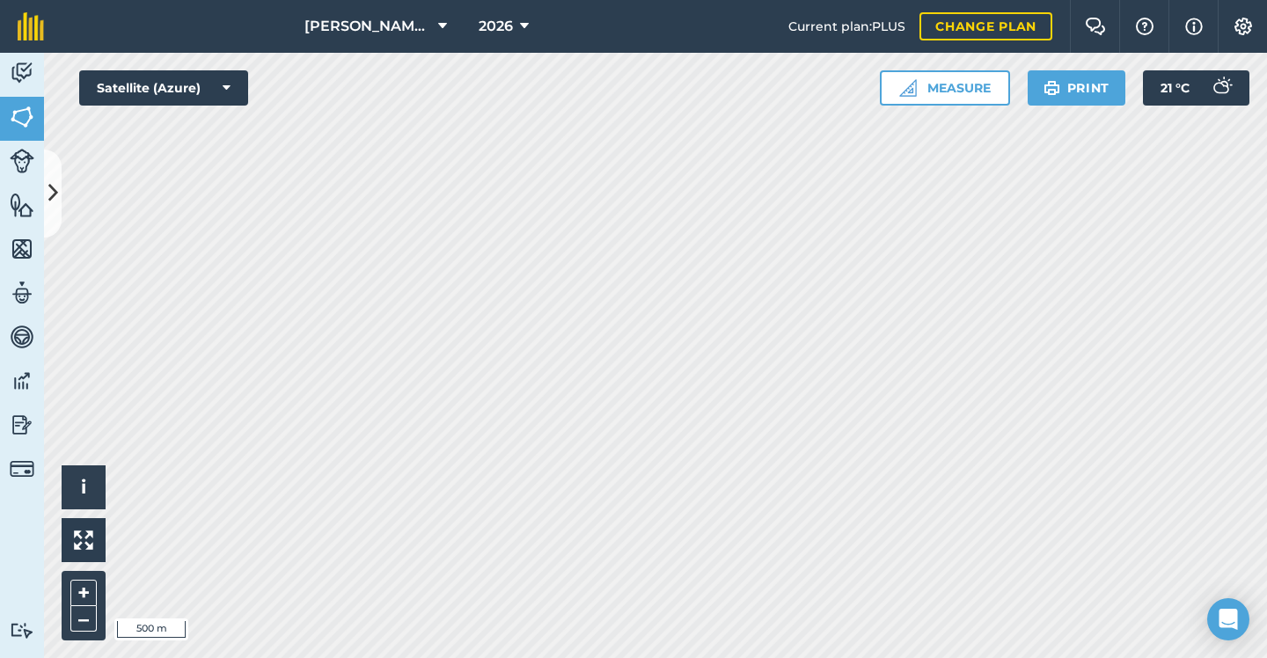
click at [646, 19] on div "[PERSON_NAME] & SONS (MILL HOUSE) 2026 Current plan : PLUS Change plan Farm Cha…" at bounding box center [633, 329] width 1267 height 658
click at [49, 175] on button at bounding box center [53, 194] width 18 height 88
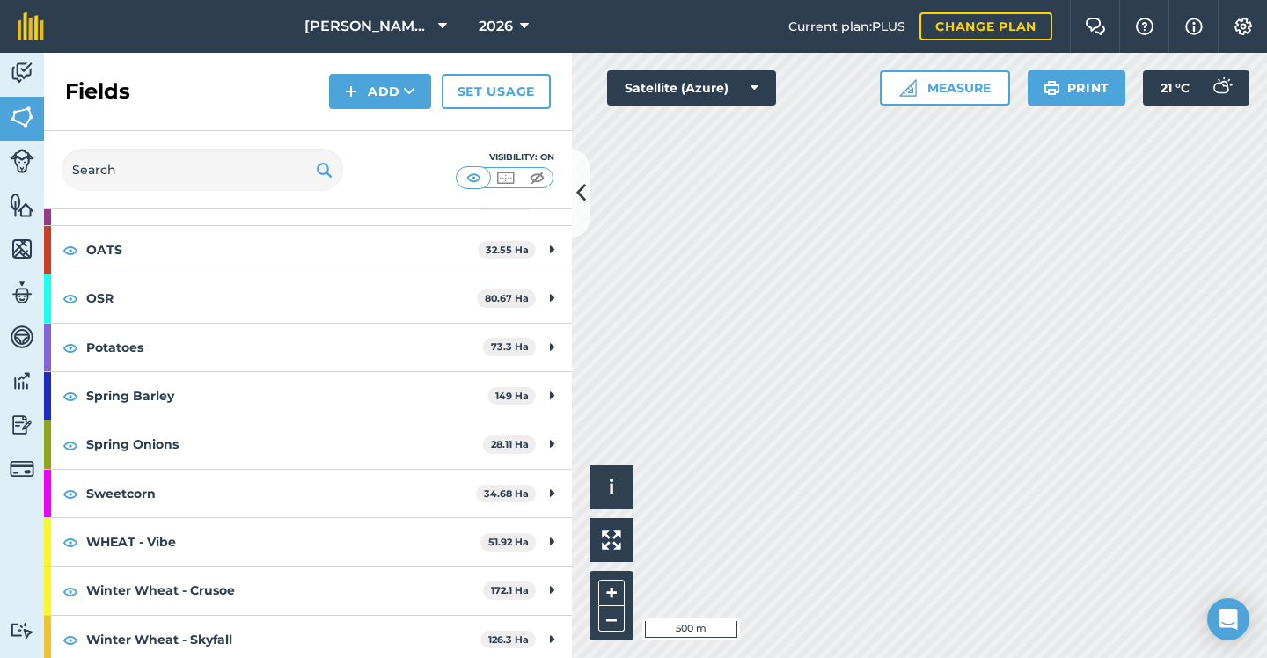
click at [581, 195] on icon at bounding box center [581, 193] width 10 height 31
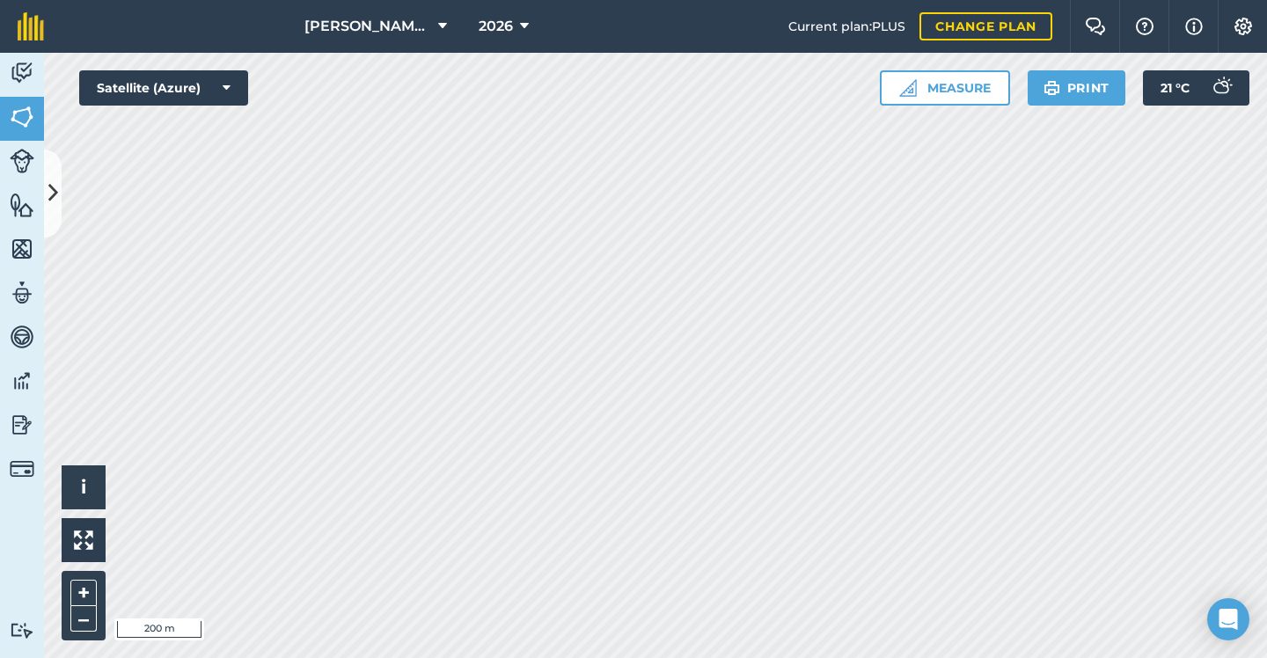
click at [60, 187] on button at bounding box center [53, 194] width 18 height 88
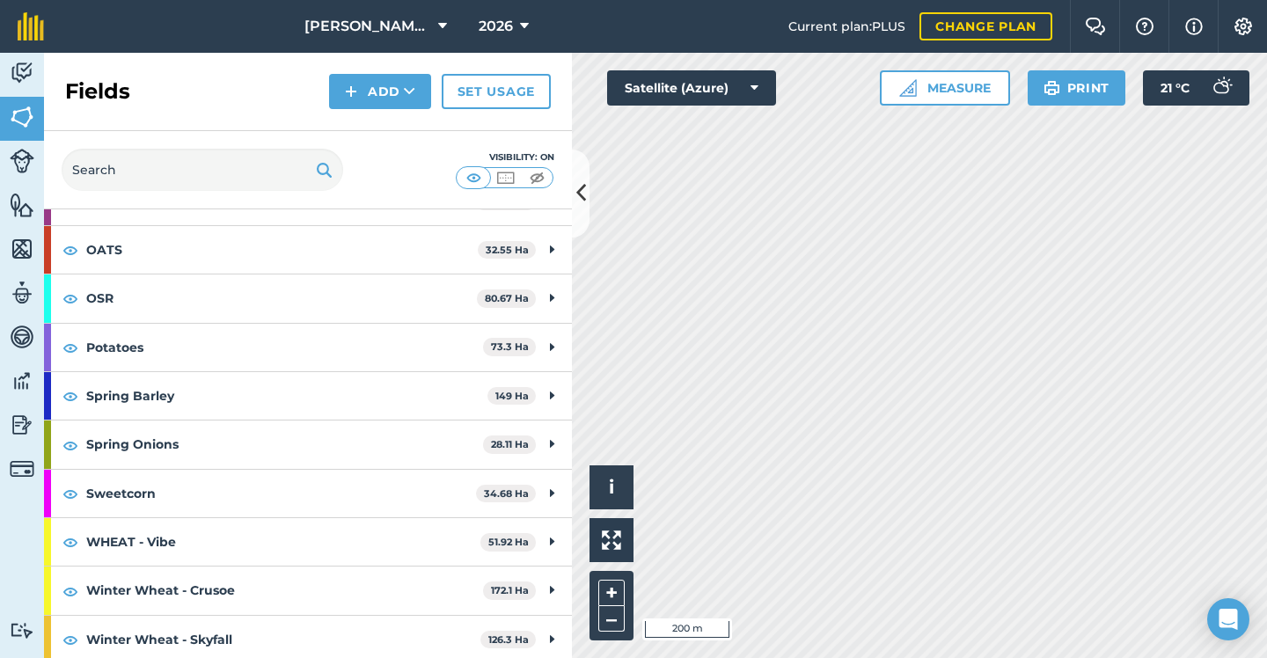
scroll to position [307, 0]
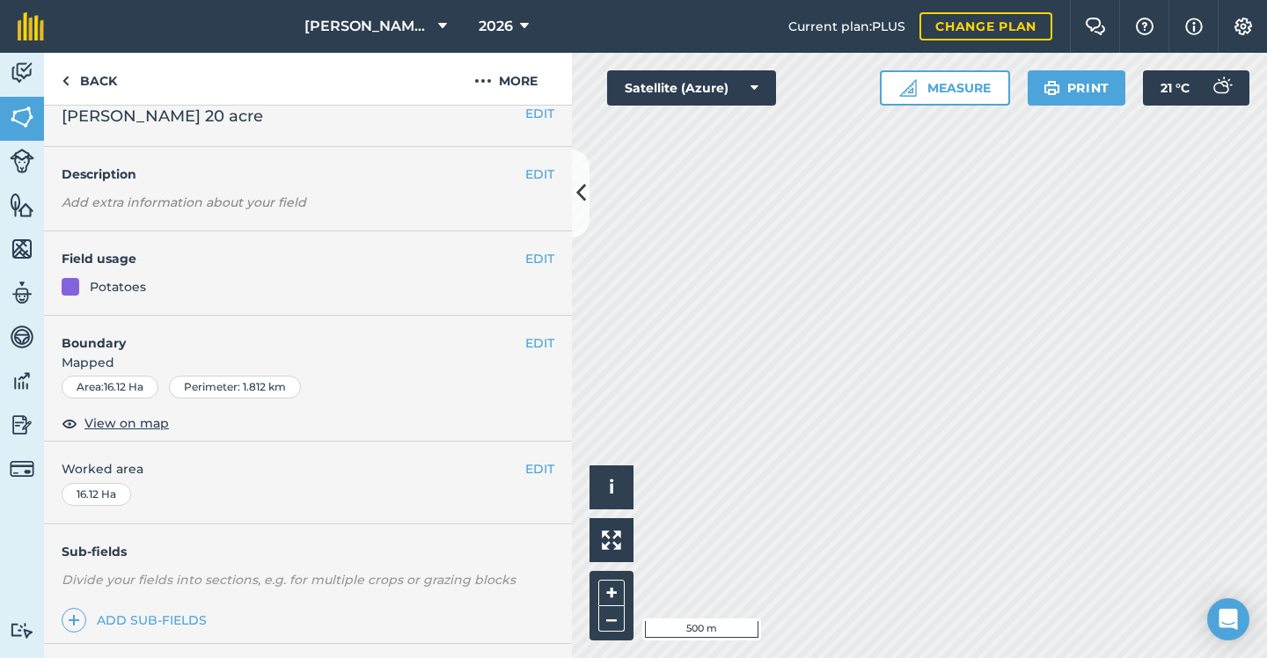
scroll to position [25, 0]
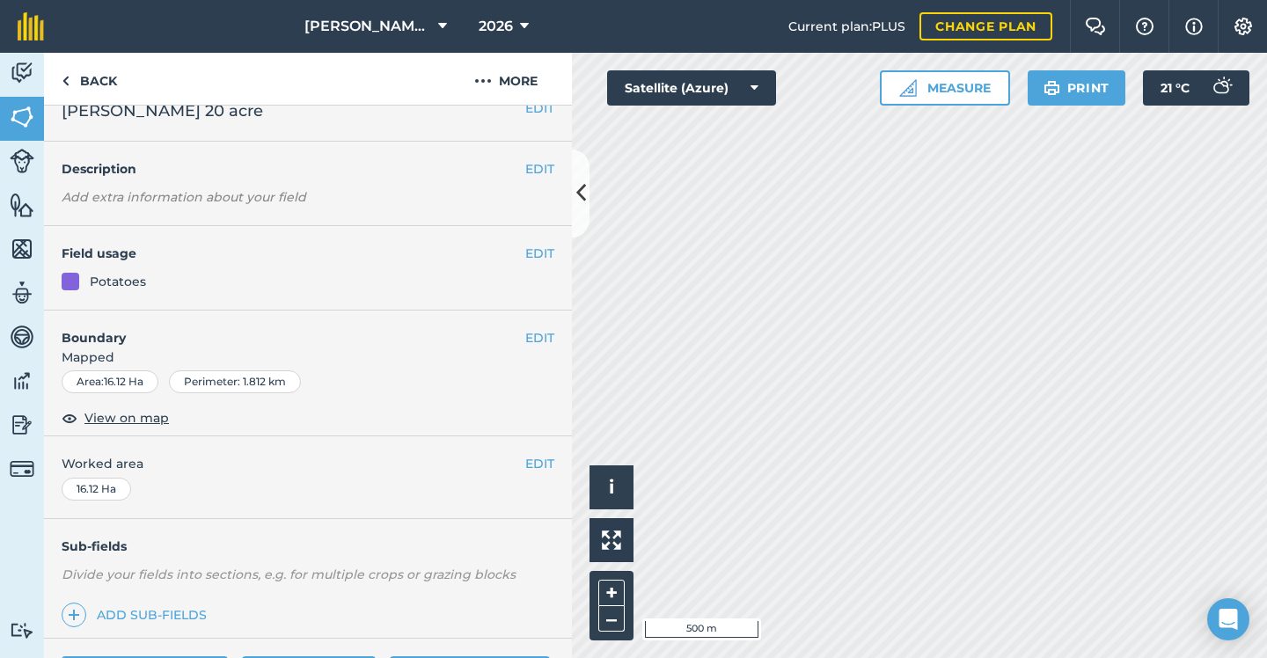
click at [546, 258] on button "EDIT" at bounding box center [539, 253] width 29 height 19
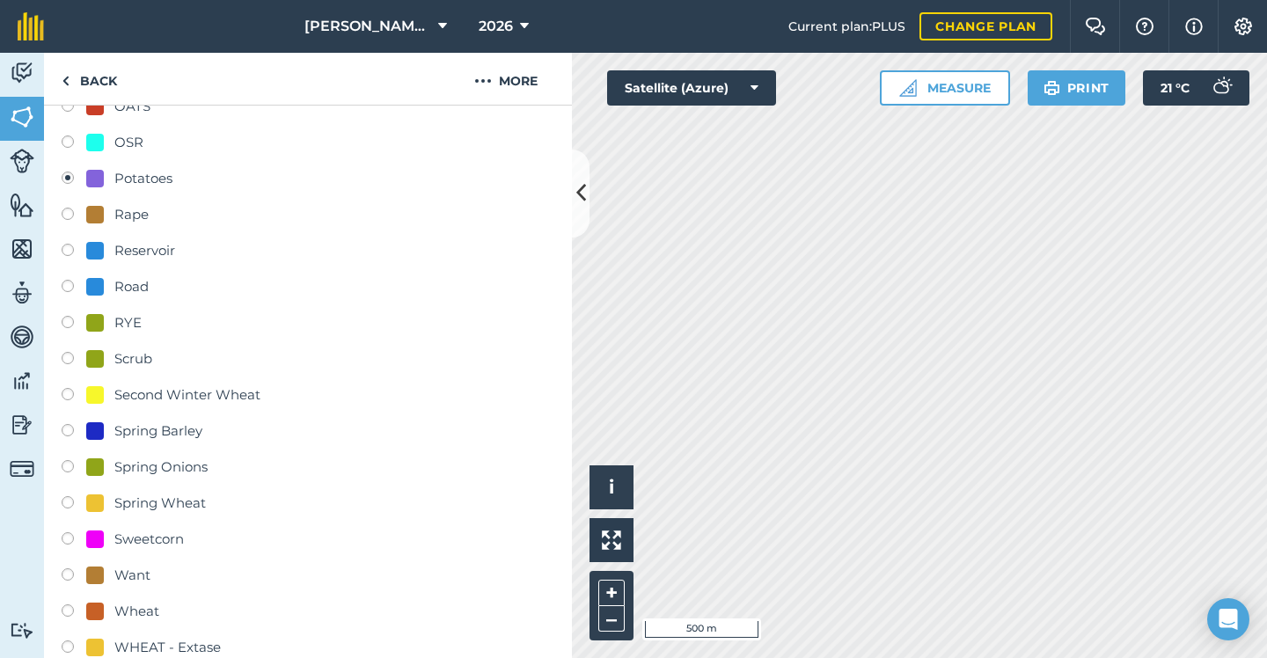
click at [185, 433] on div "Spring Barley" at bounding box center [158, 431] width 88 height 21
radio input "true"
radio input "false"
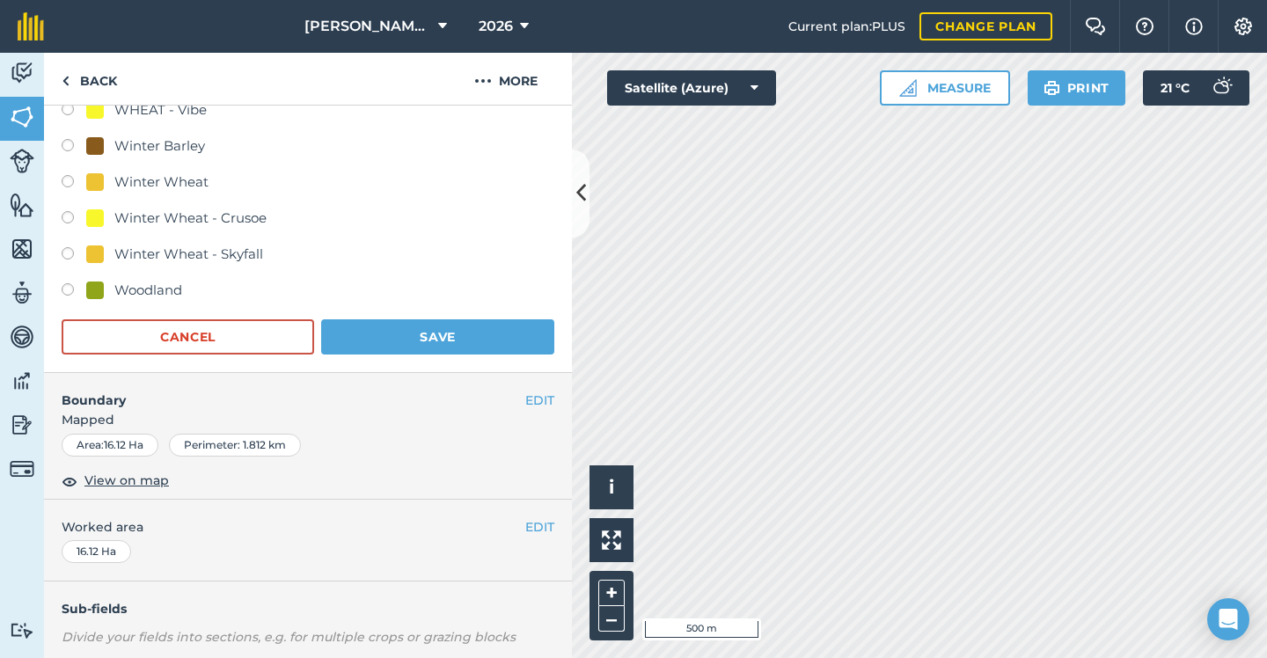
click at [466, 338] on button "Save" at bounding box center [437, 336] width 233 height 35
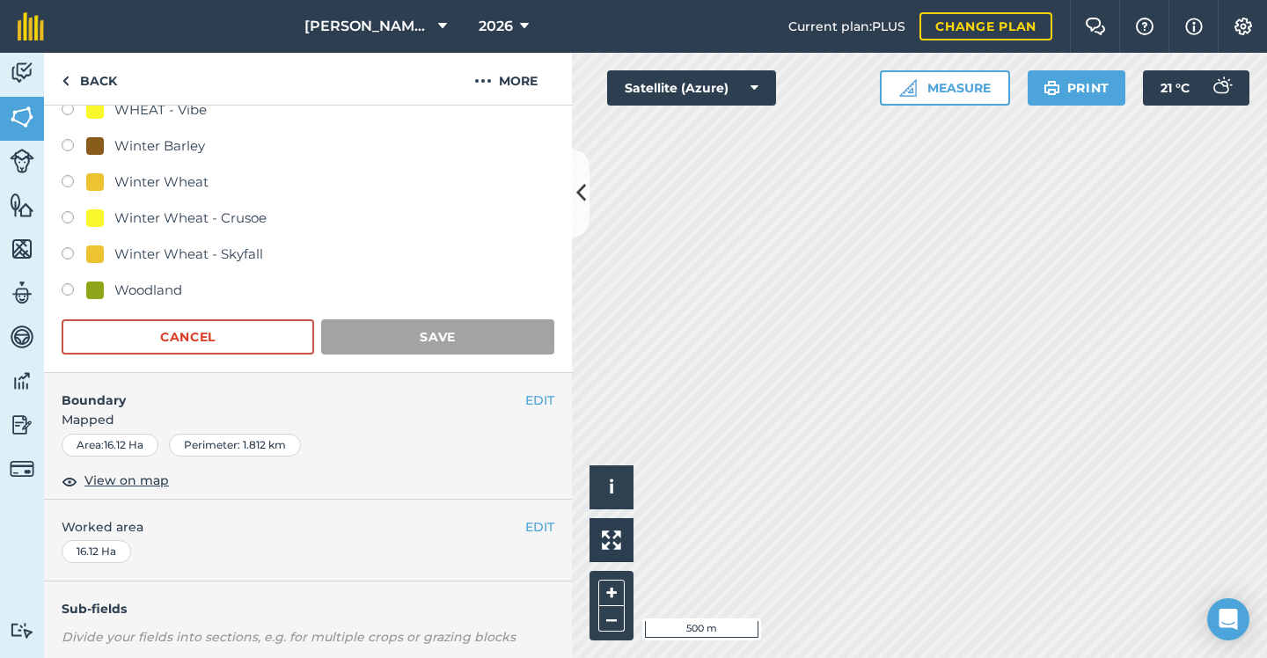
scroll to position [166, 0]
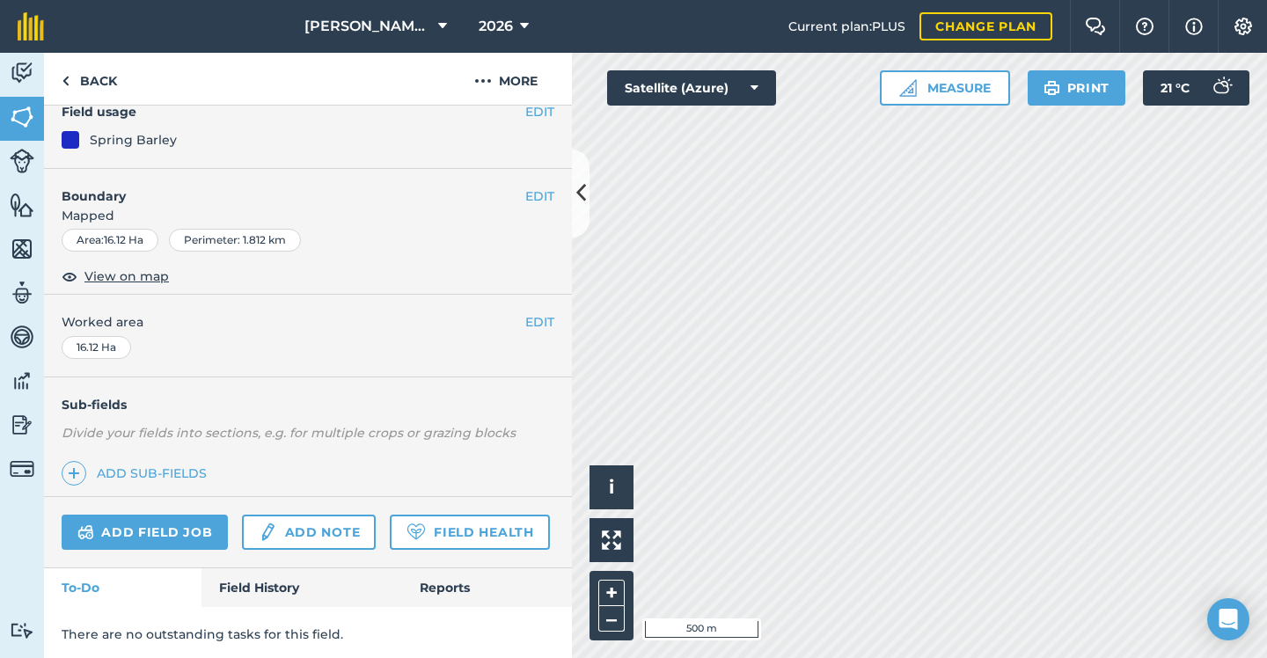
click at [582, 186] on icon at bounding box center [581, 193] width 10 height 31
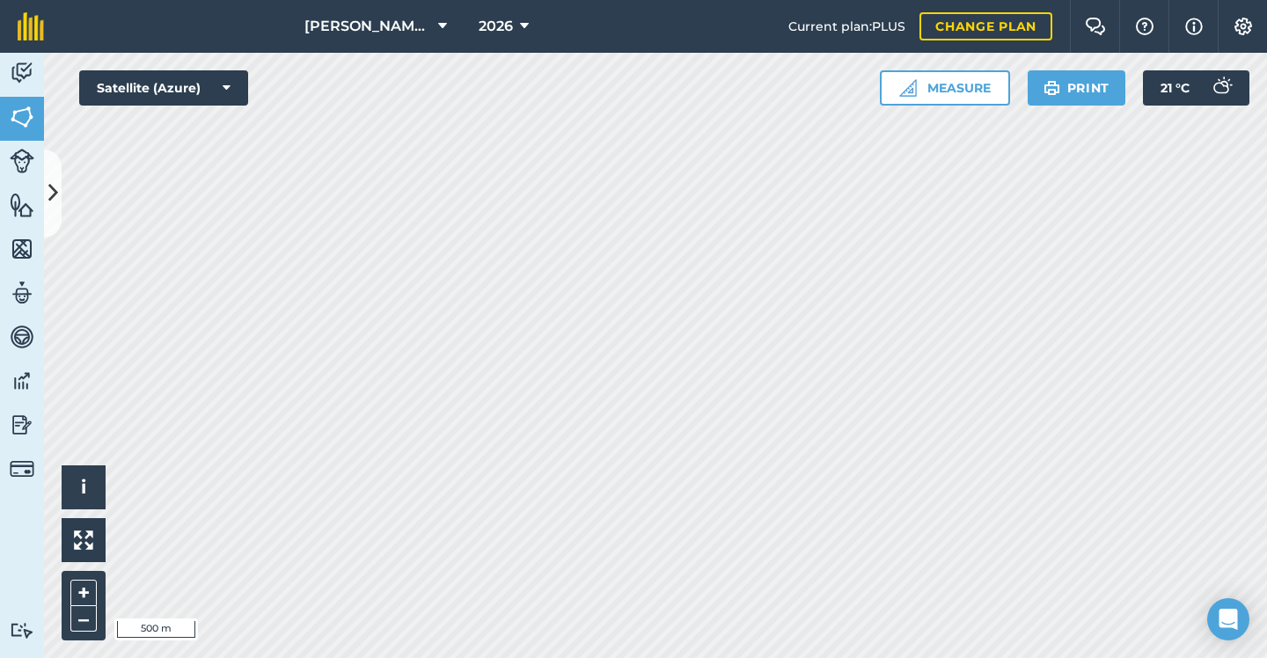
click at [53, 186] on icon at bounding box center [53, 193] width 10 height 31
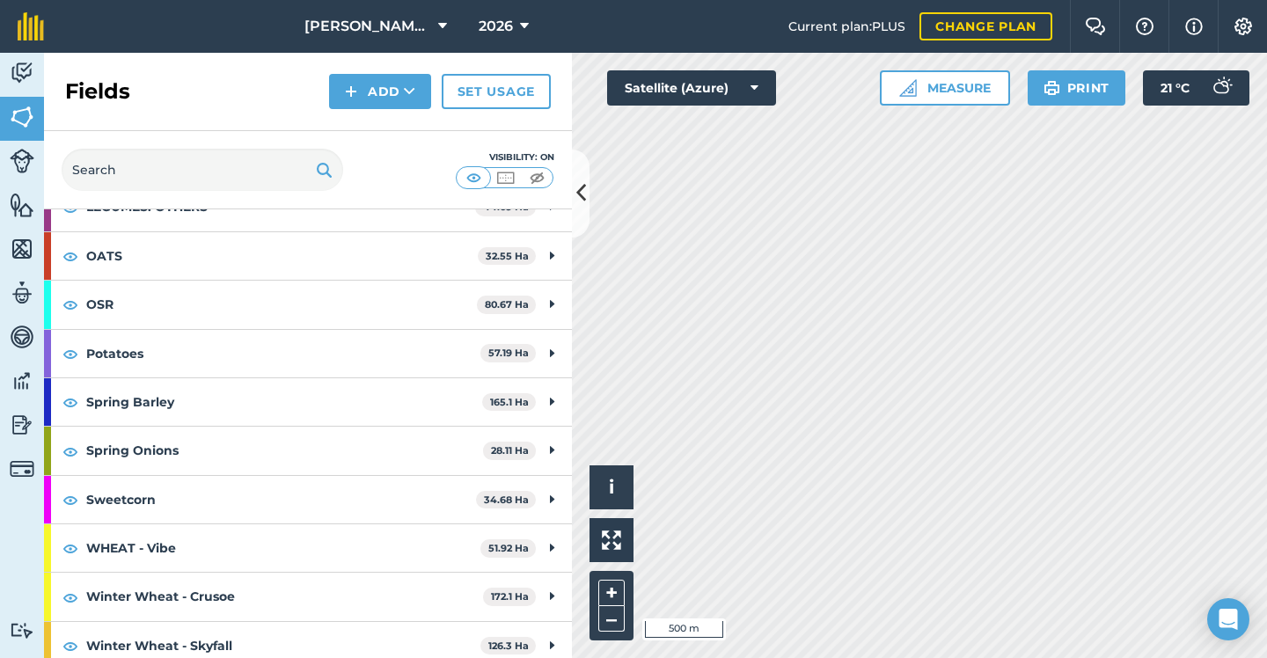
scroll to position [305, 0]
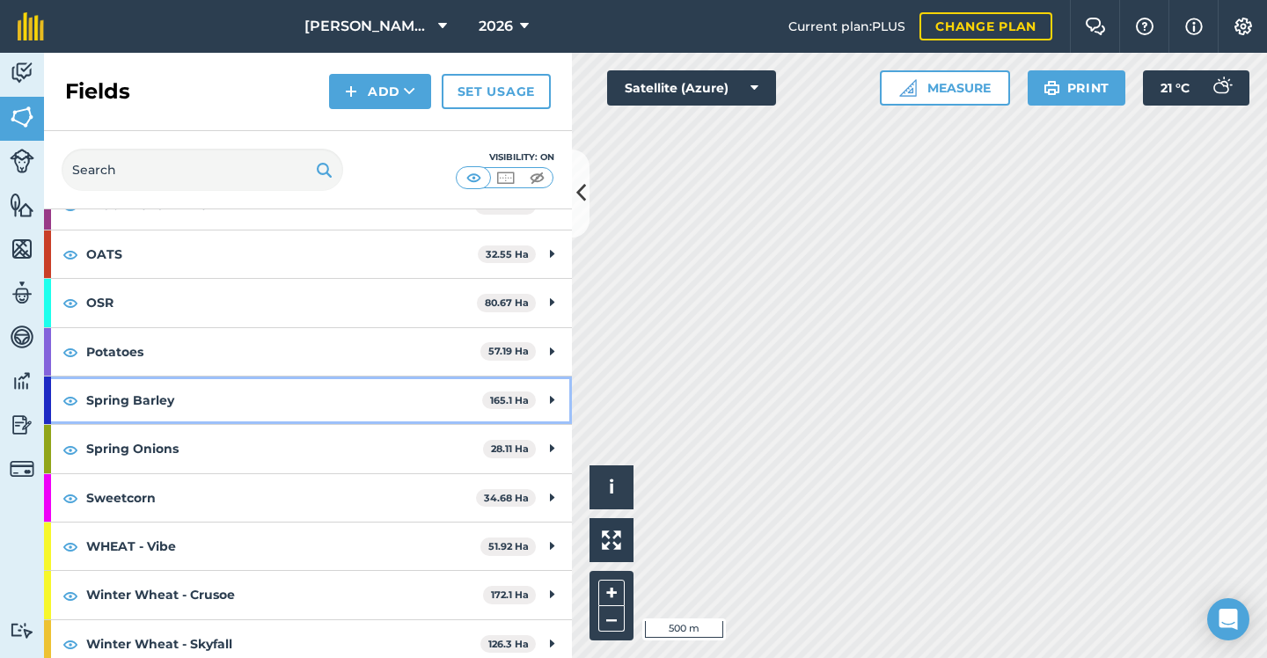
click at [474, 407] on strong "Spring Barley" at bounding box center [284, 401] width 396 height 48
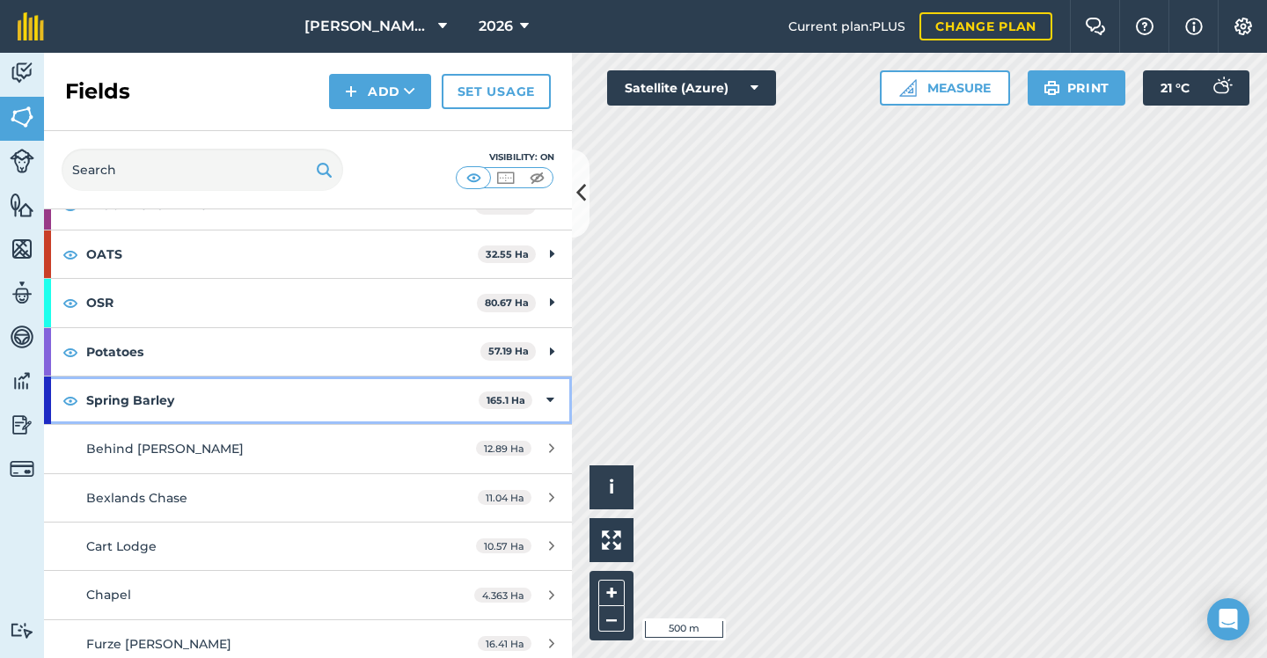
click at [480, 406] on div "Spring Barley 165.1 Ha" at bounding box center [308, 401] width 528 height 48
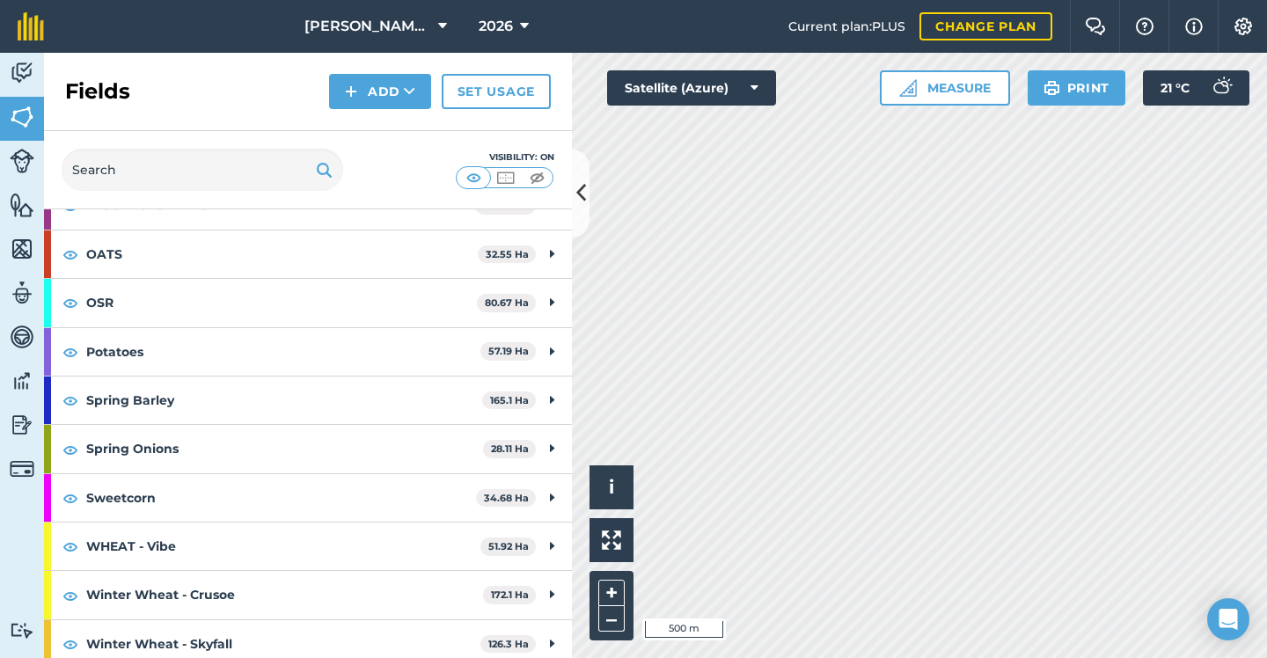
click at [576, 216] on button at bounding box center [581, 194] width 18 height 88
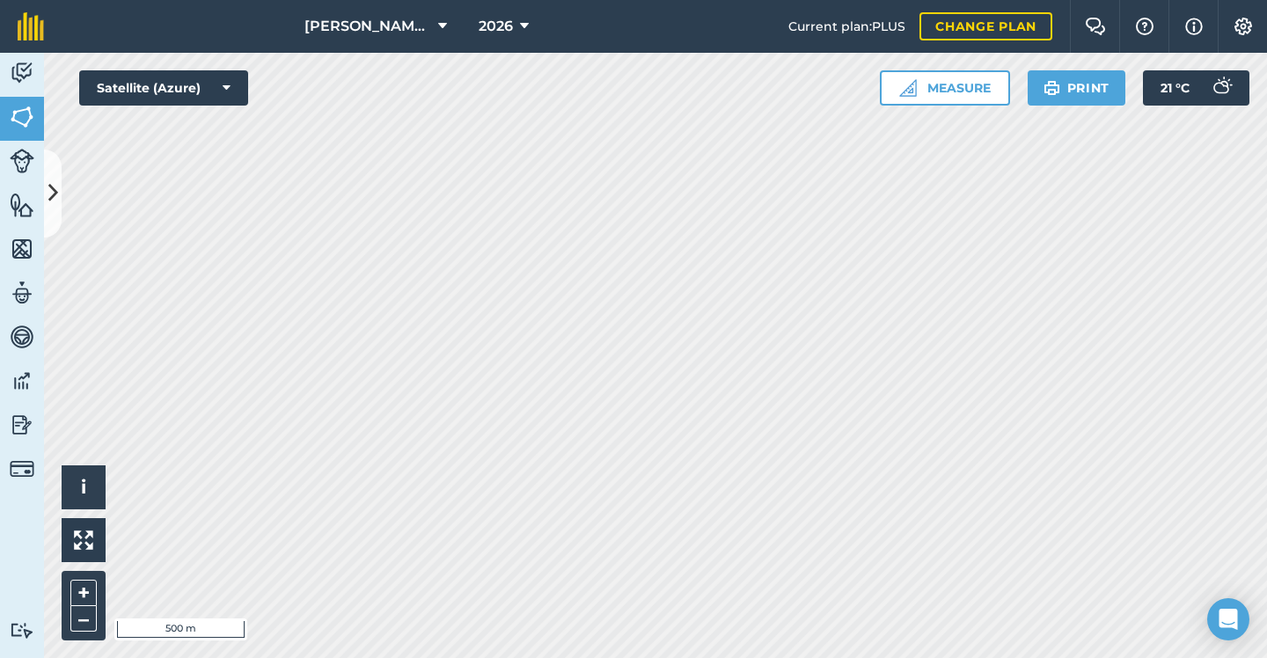
click at [741, 42] on div "[PERSON_NAME] & SONS (MILL HOUSE) 2026 Current plan : PLUS Change plan Farm Cha…" at bounding box center [633, 329] width 1267 height 658
click at [743, 13] on div "[PERSON_NAME] & SONS (MILL HOUSE) 2026 Current plan : PLUS Change plan Farm Cha…" at bounding box center [633, 329] width 1267 height 658
